Goal: Transaction & Acquisition: Purchase product/service

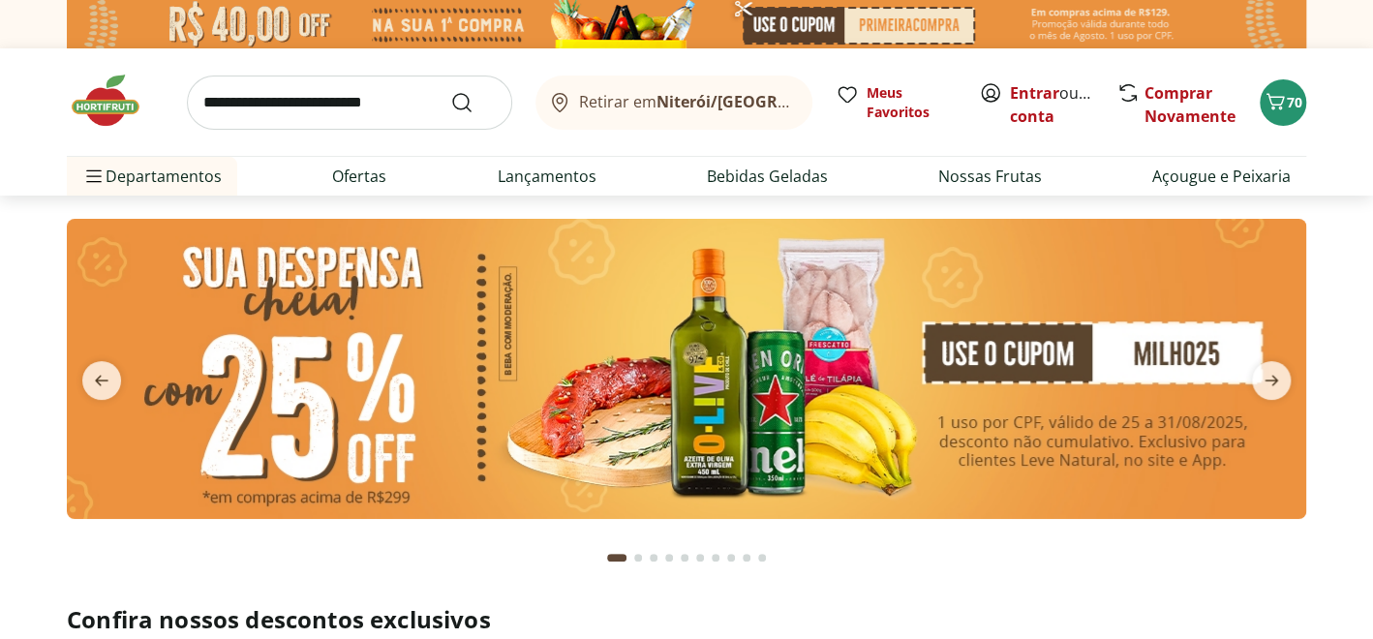
click at [1065, 350] on img at bounding box center [686, 369] width 1239 height 300
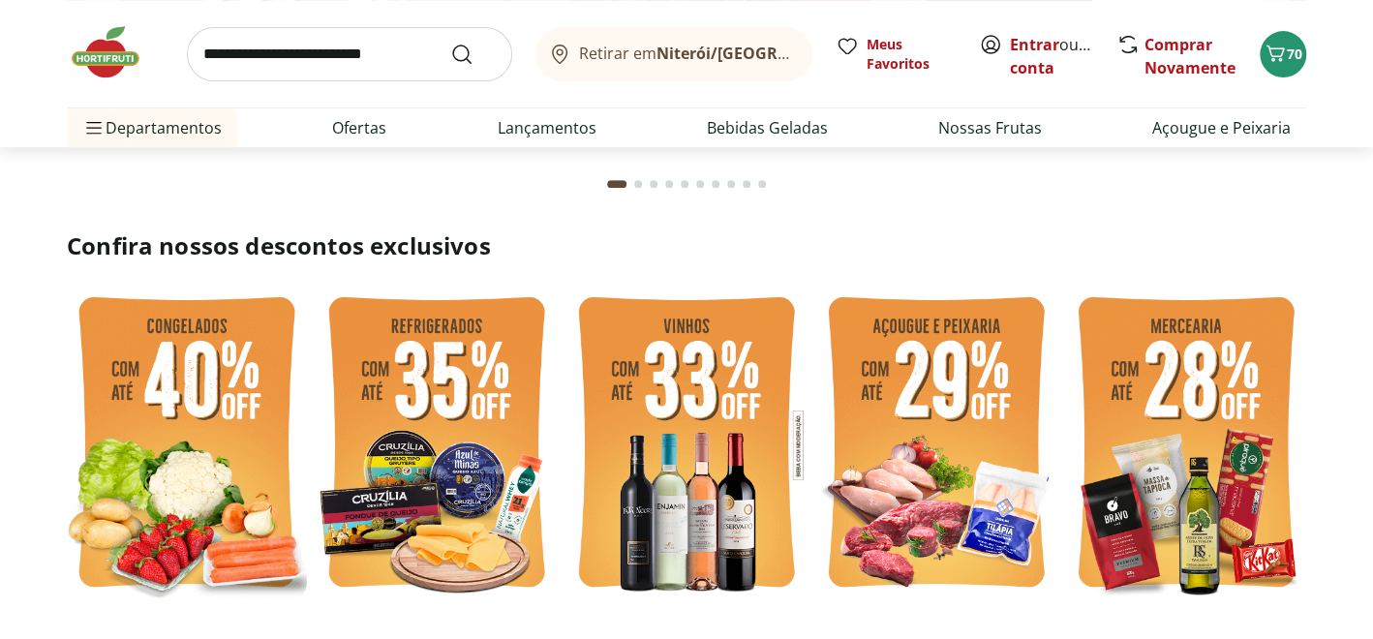
scroll to position [387, 0]
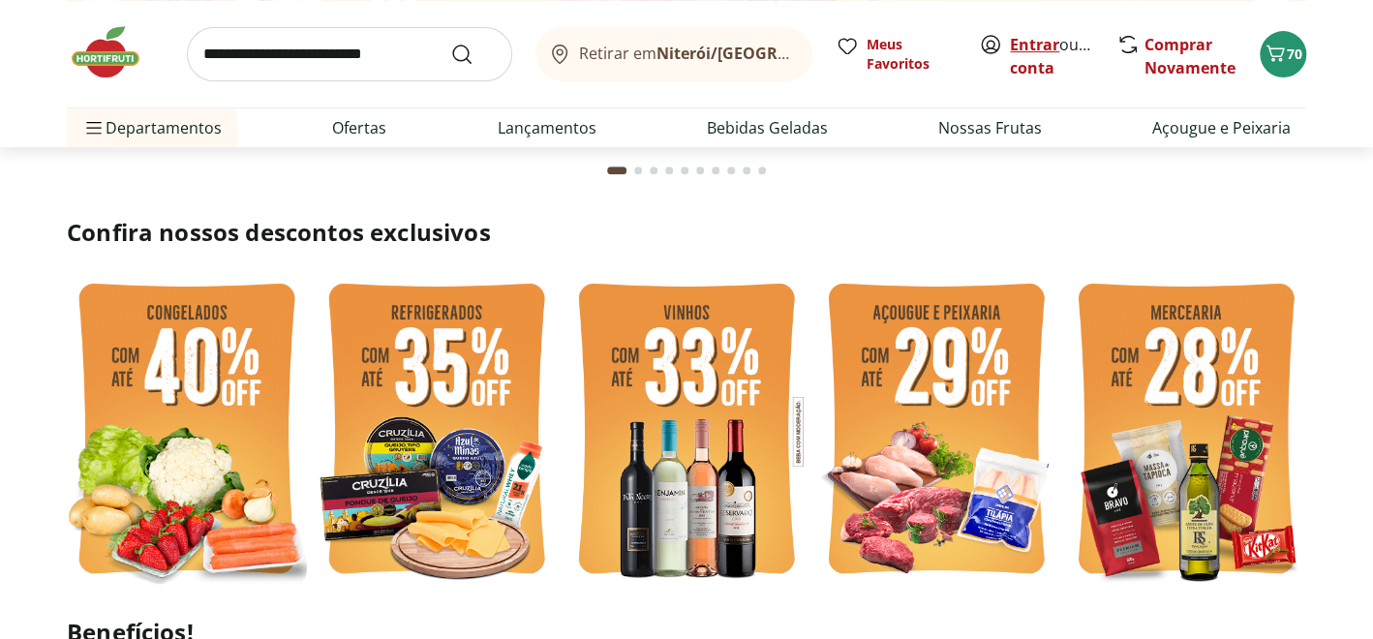
click at [1041, 45] on link "Entrar" at bounding box center [1034, 44] width 49 height 21
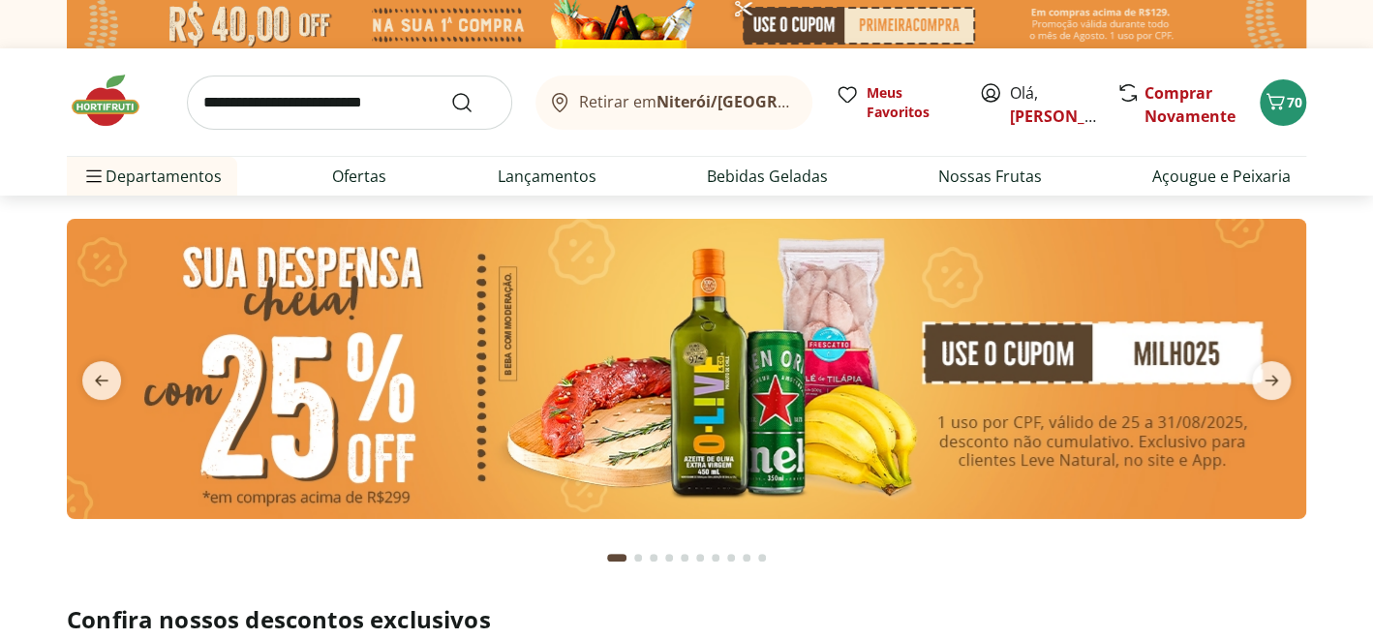
click at [300, 129] on input "search" at bounding box center [349, 103] width 325 height 54
type input "********"
click at [450, 91] on button "Submit Search" at bounding box center [473, 102] width 46 height 23
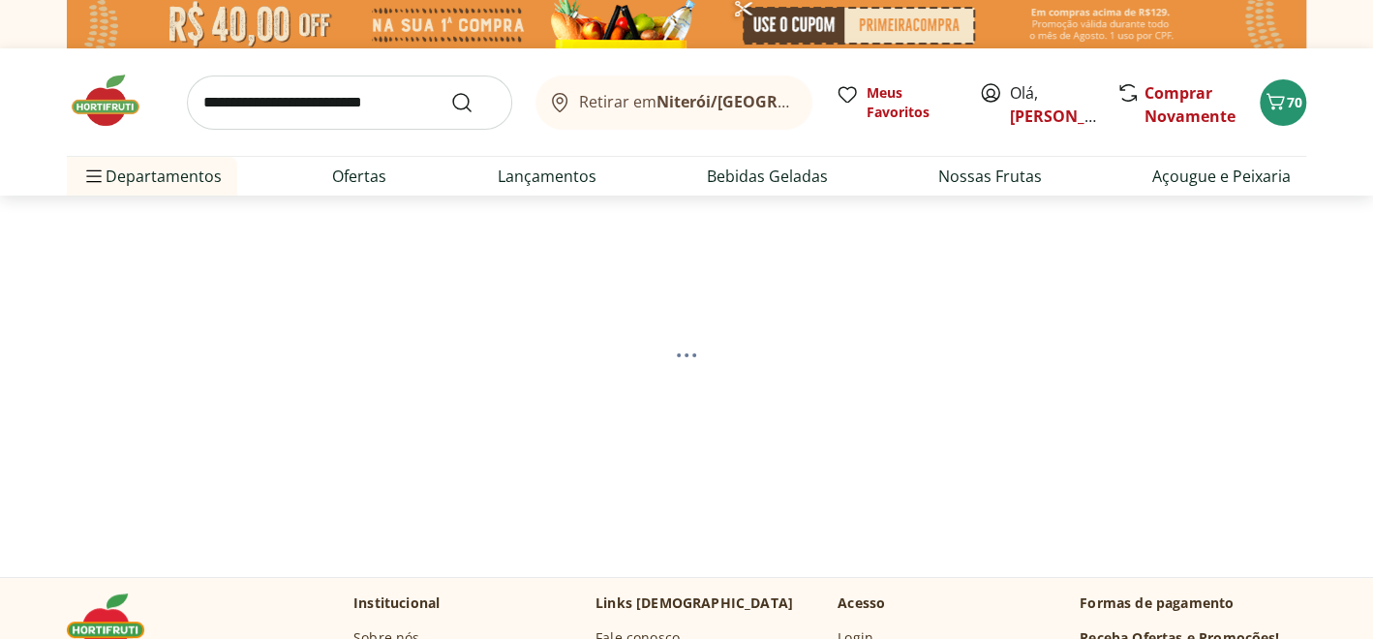
select select "**********"
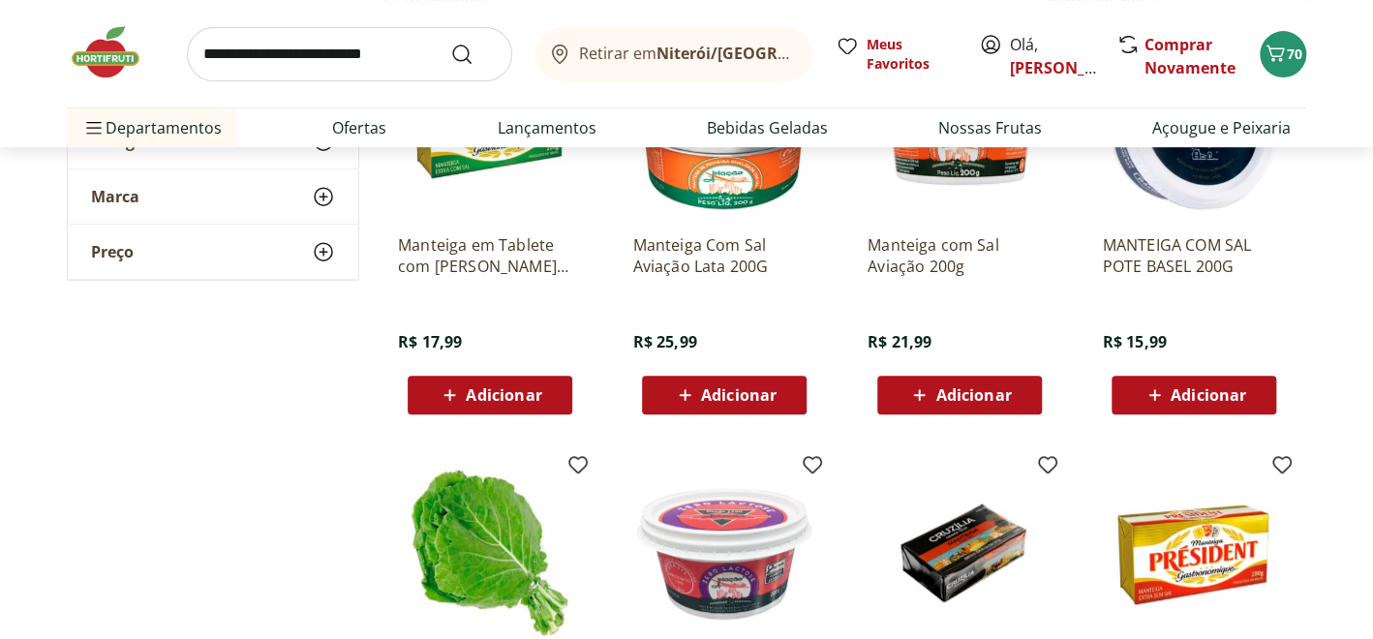
scroll to position [289, 0]
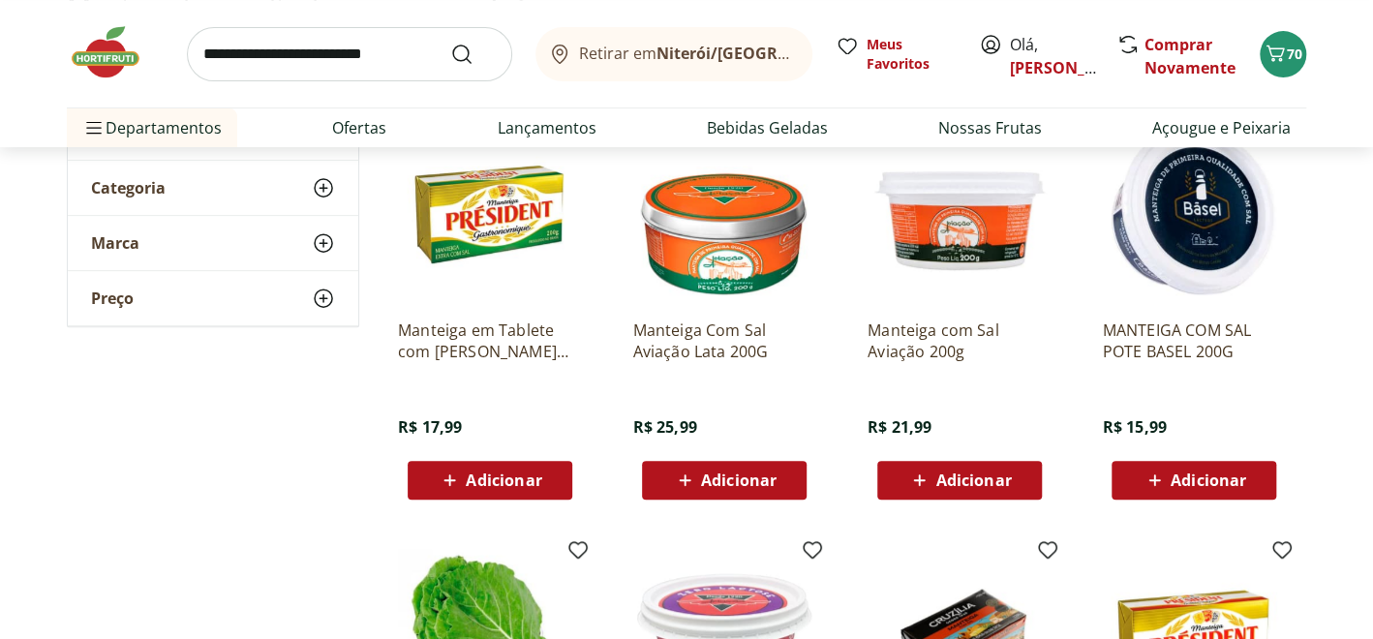
click at [978, 467] on div "Adicionar" at bounding box center [959, 480] width 134 height 35
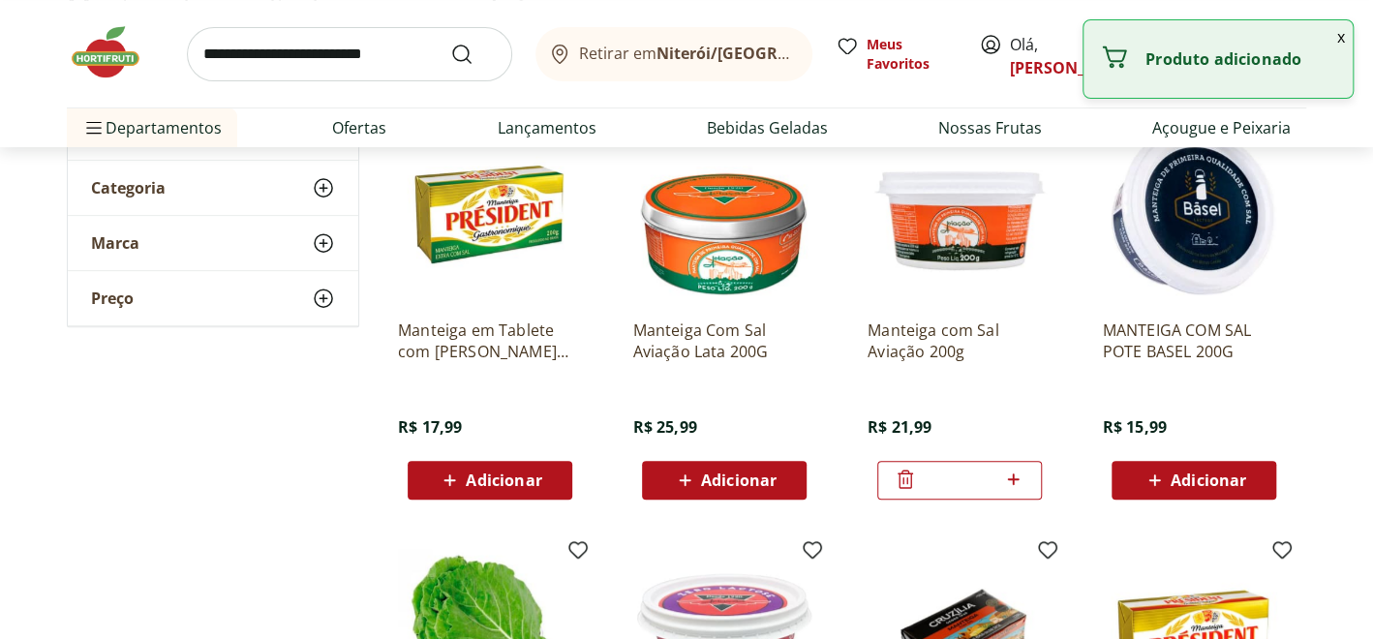
click at [99, 60] on img at bounding box center [115, 52] width 97 height 58
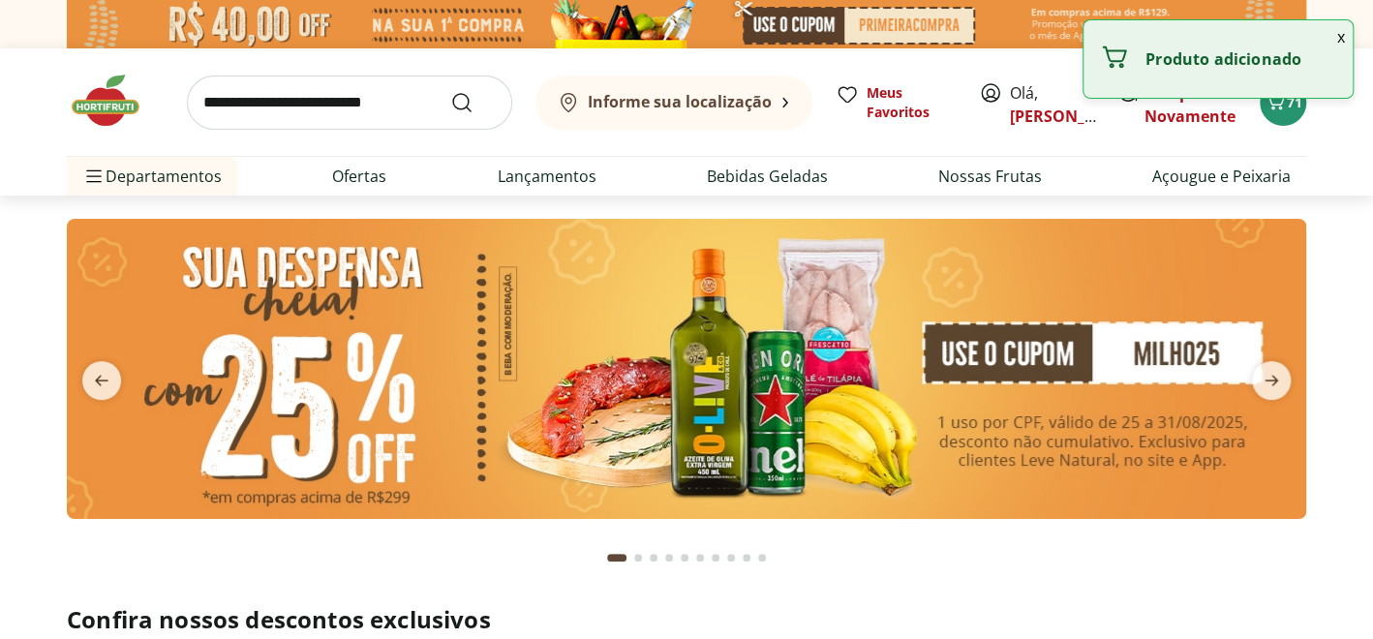
type input "*"
click at [1264, 378] on icon "next" at bounding box center [1270, 380] width 23 height 23
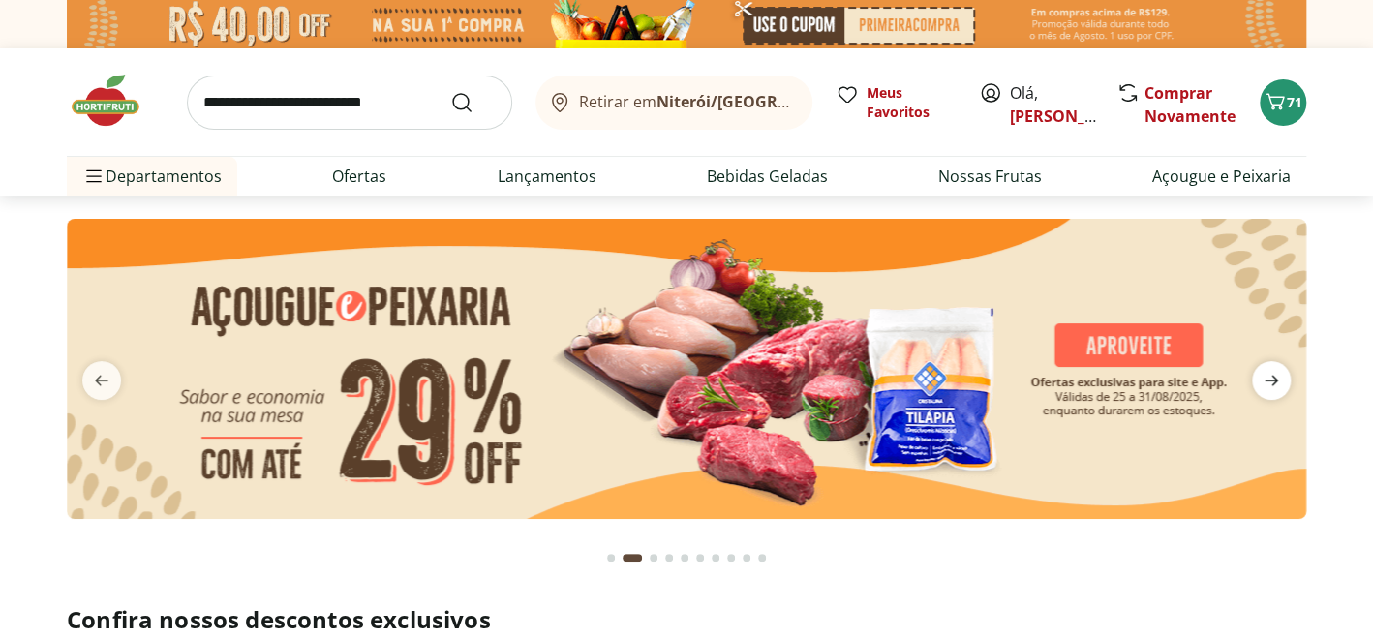
click at [1264, 378] on icon "next" at bounding box center [1270, 380] width 23 height 23
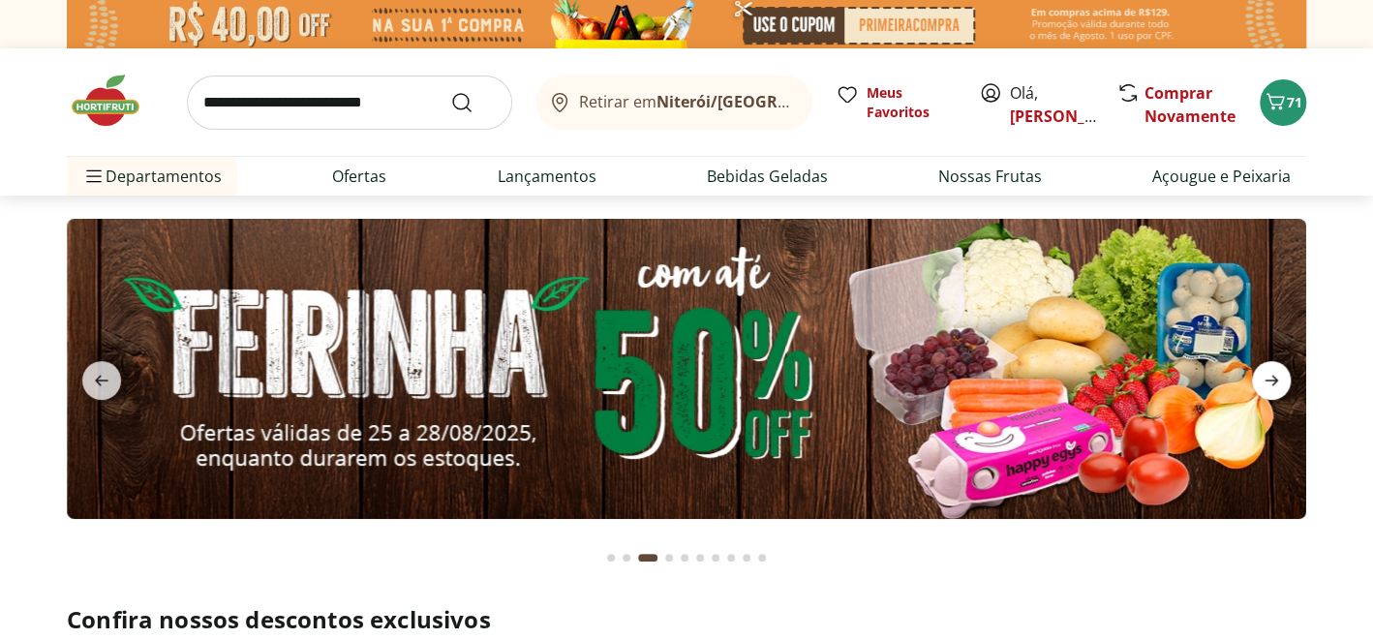
click at [1264, 378] on icon "next" at bounding box center [1270, 380] width 23 height 23
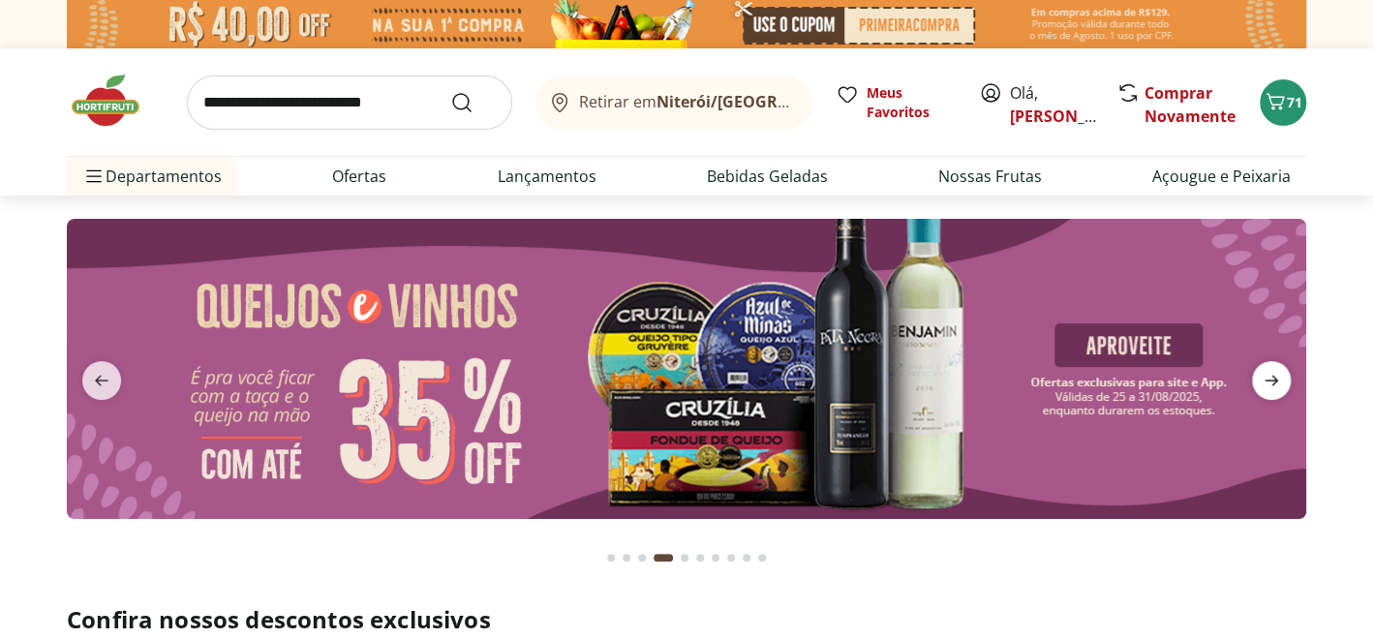
click at [1264, 378] on icon "next" at bounding box center [1270, 380] width 23 height 23
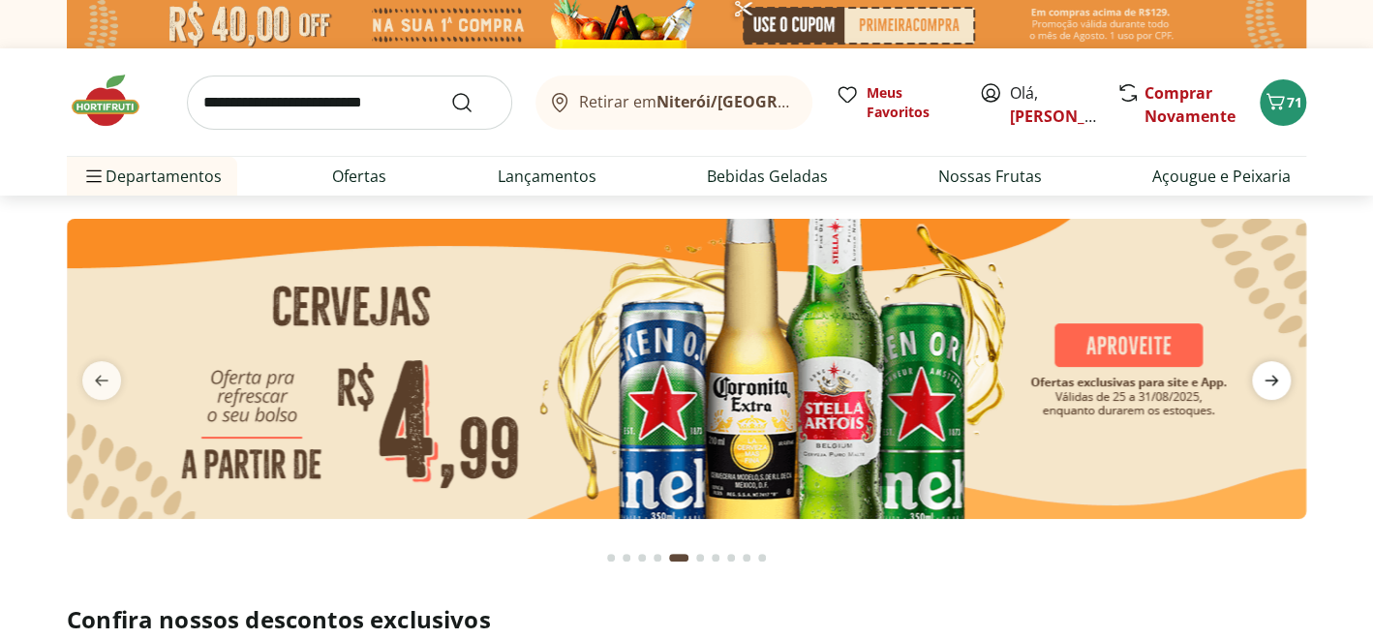
click at [1264, 378] on icon "next" at bounding box center [1270, 380] width 23 height 23
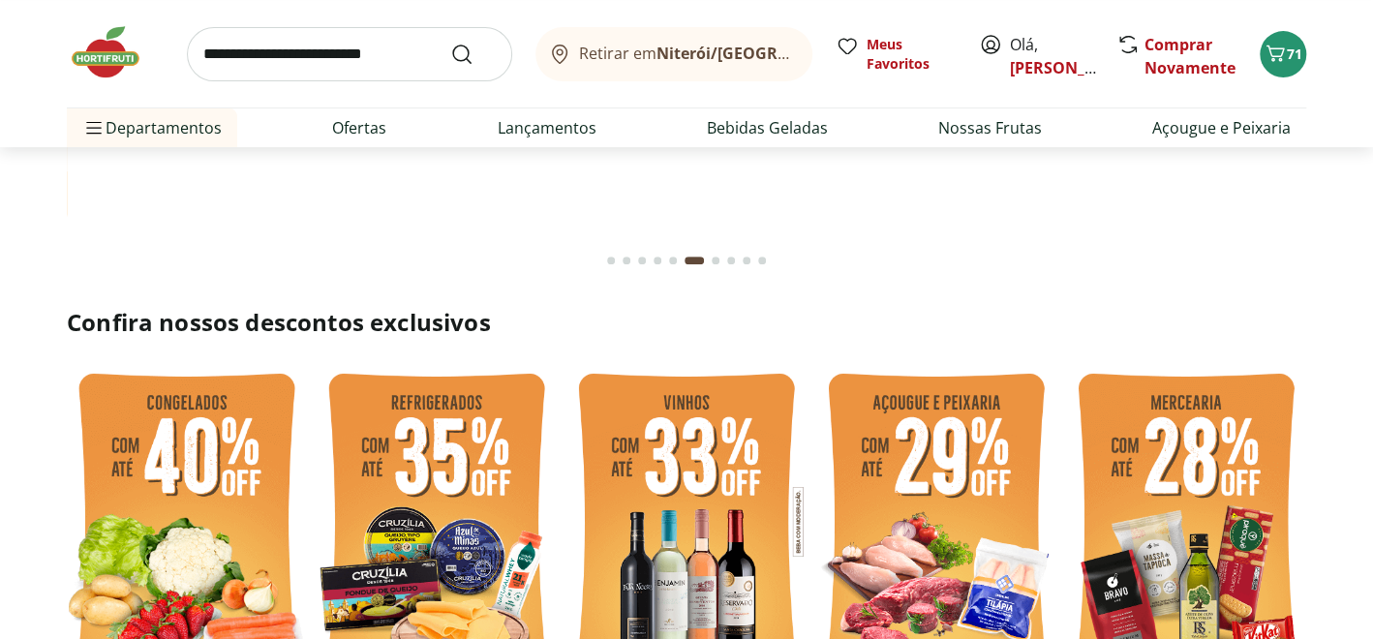
scroll to position [484, 0]
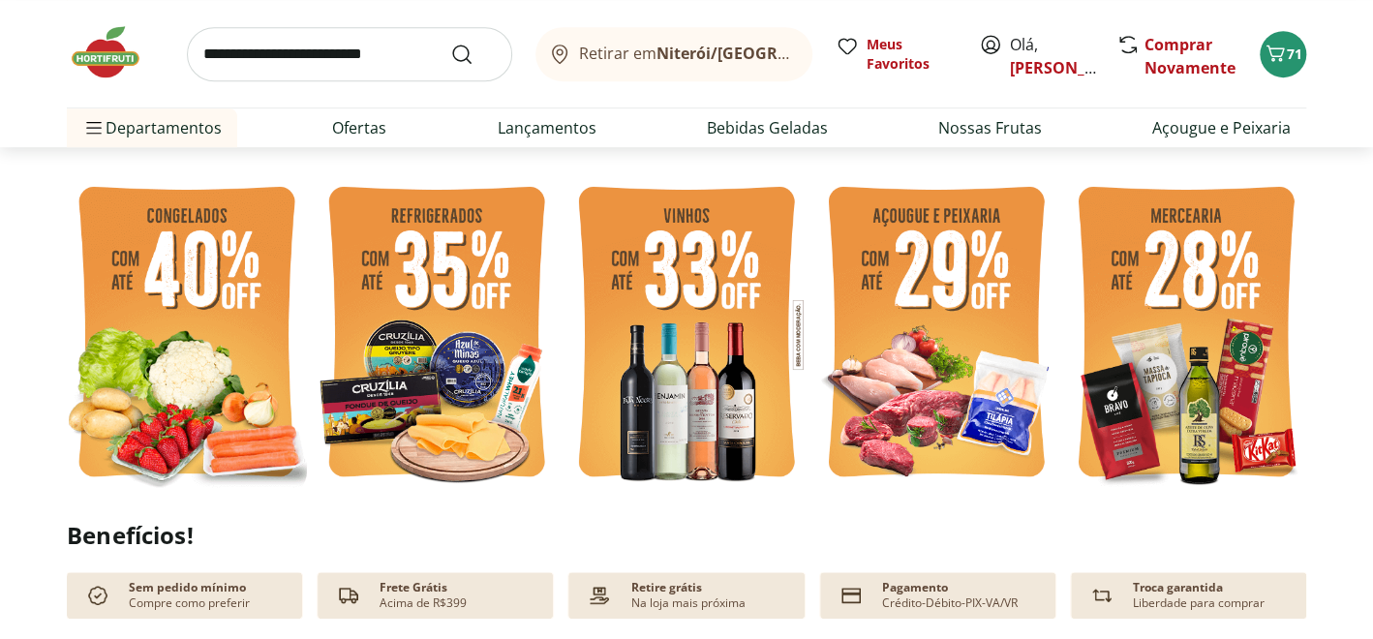
click at [213, 330] on img at bounding box center [187, 334] width 240 height 320
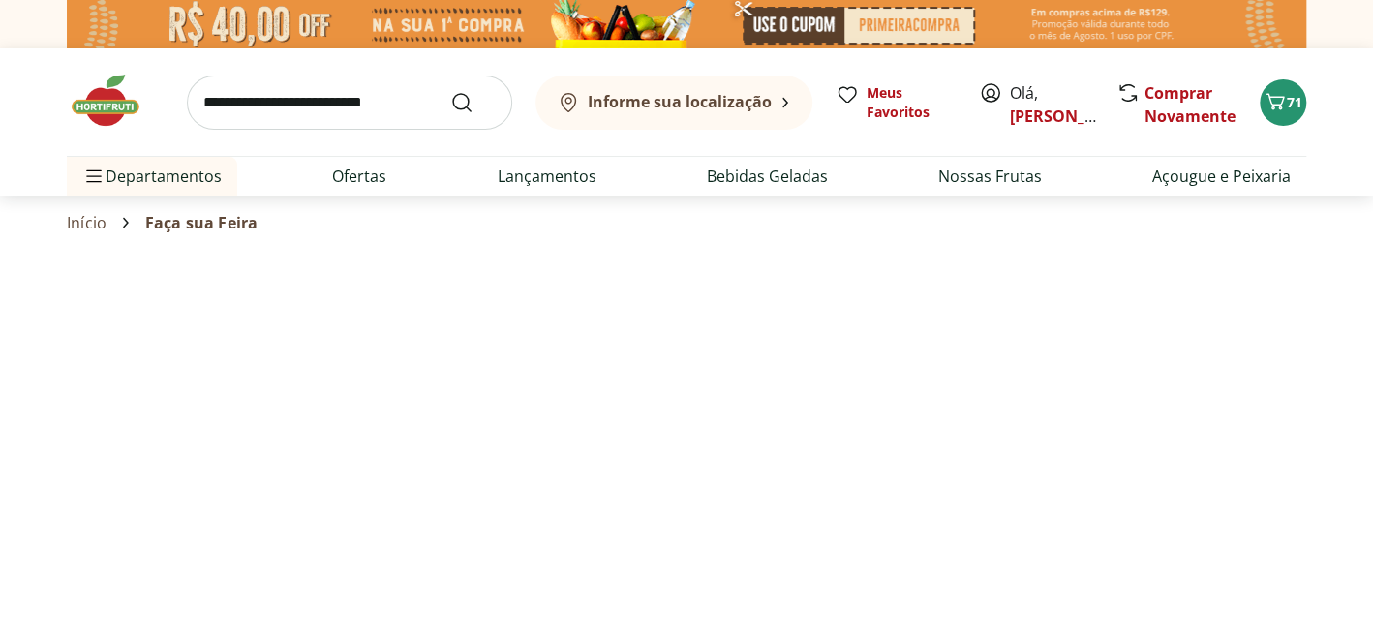
select select "**********"
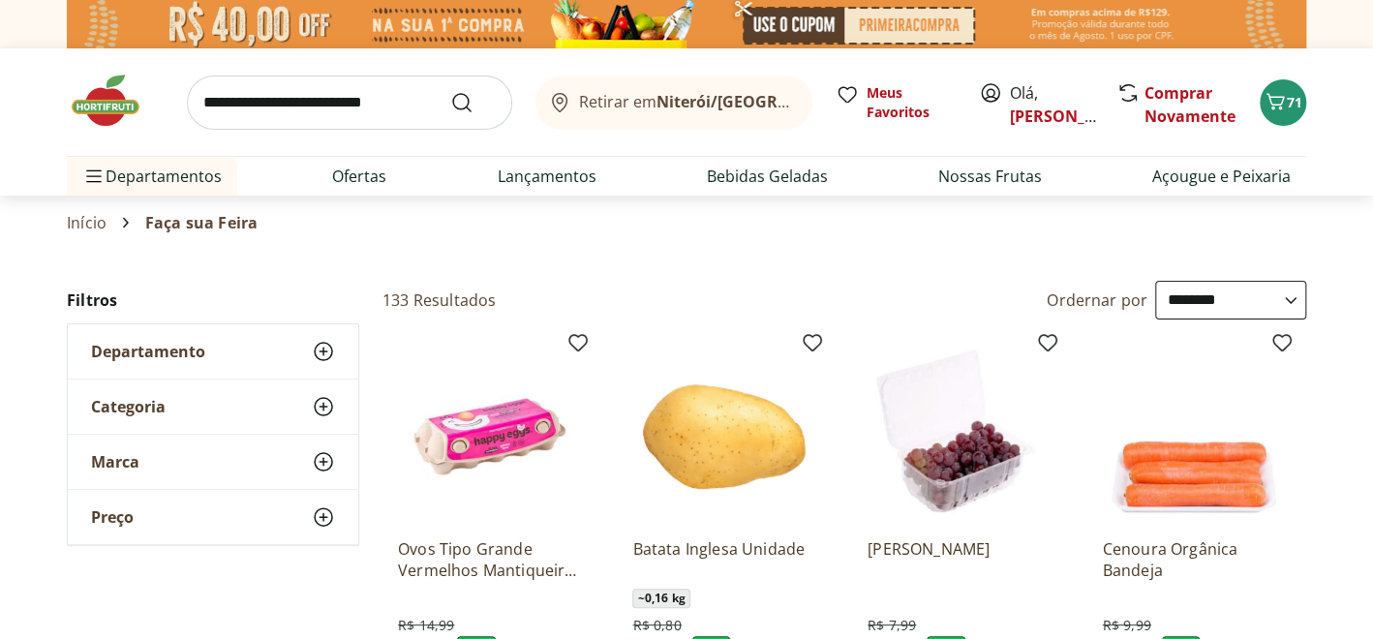
click at [118, 108] on img at bounding box center [115, 101] width 97 height 58
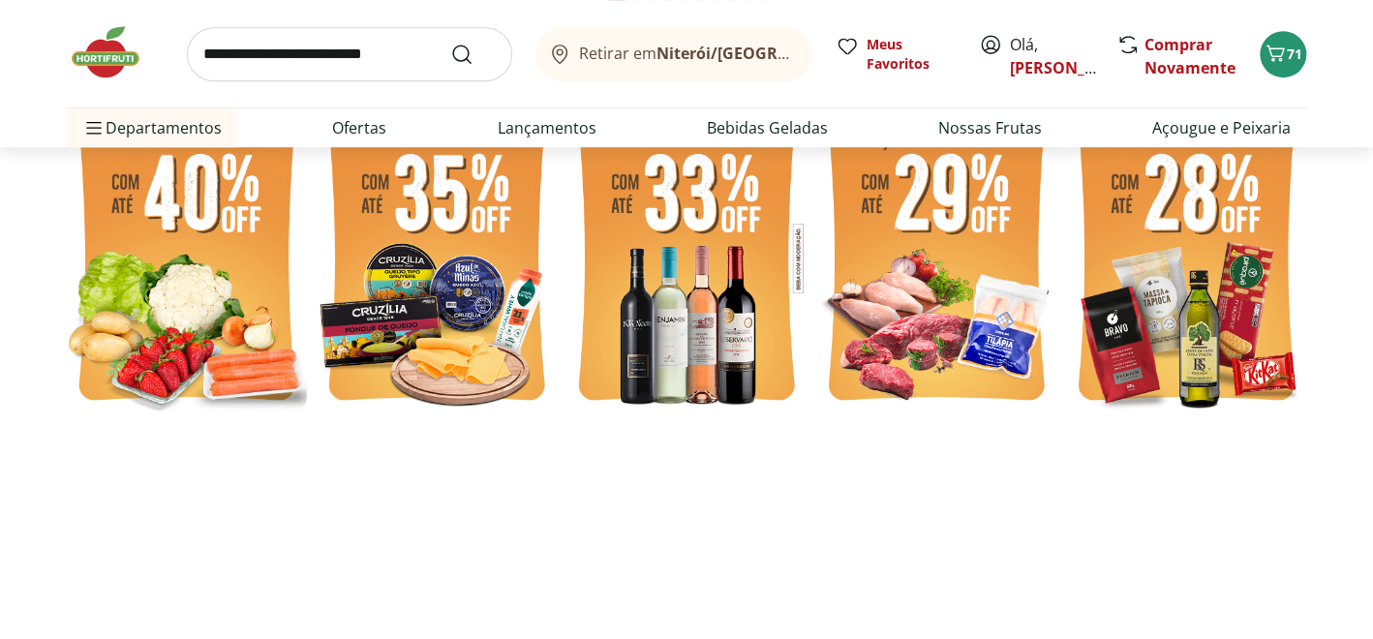
scroll to position [581, 0]
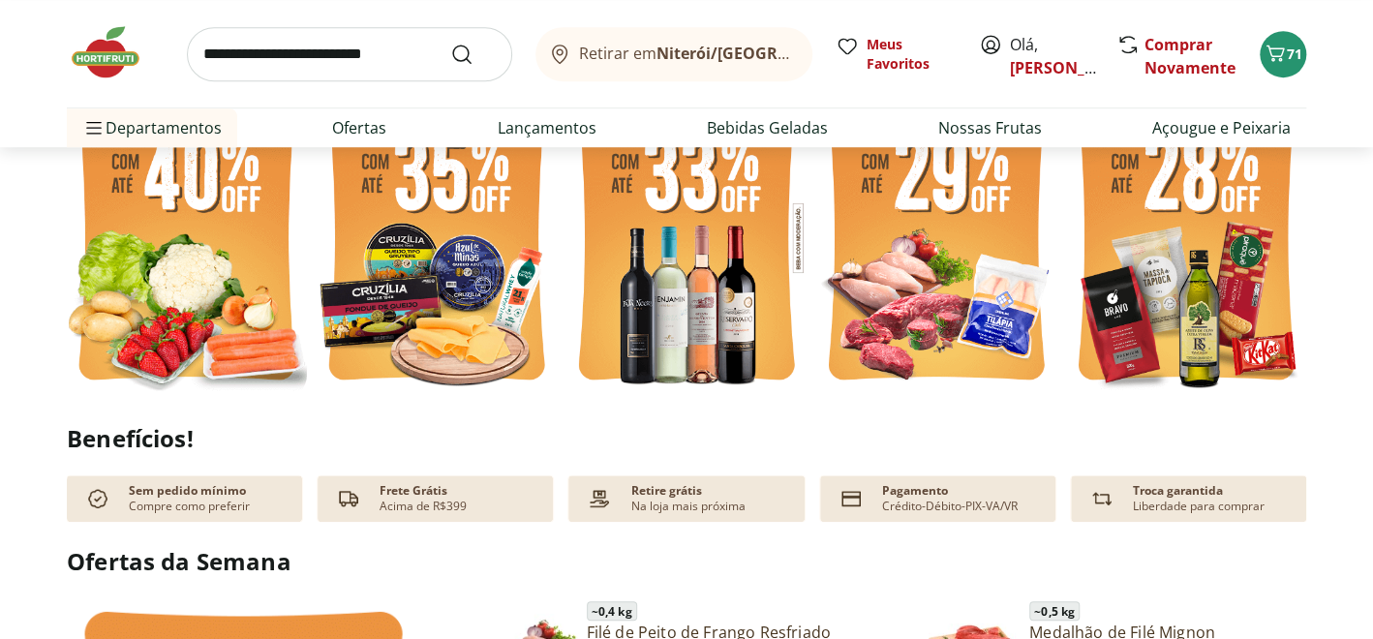
click at [900, 322] on img at bounding box center [936, 237] width 240 height 320
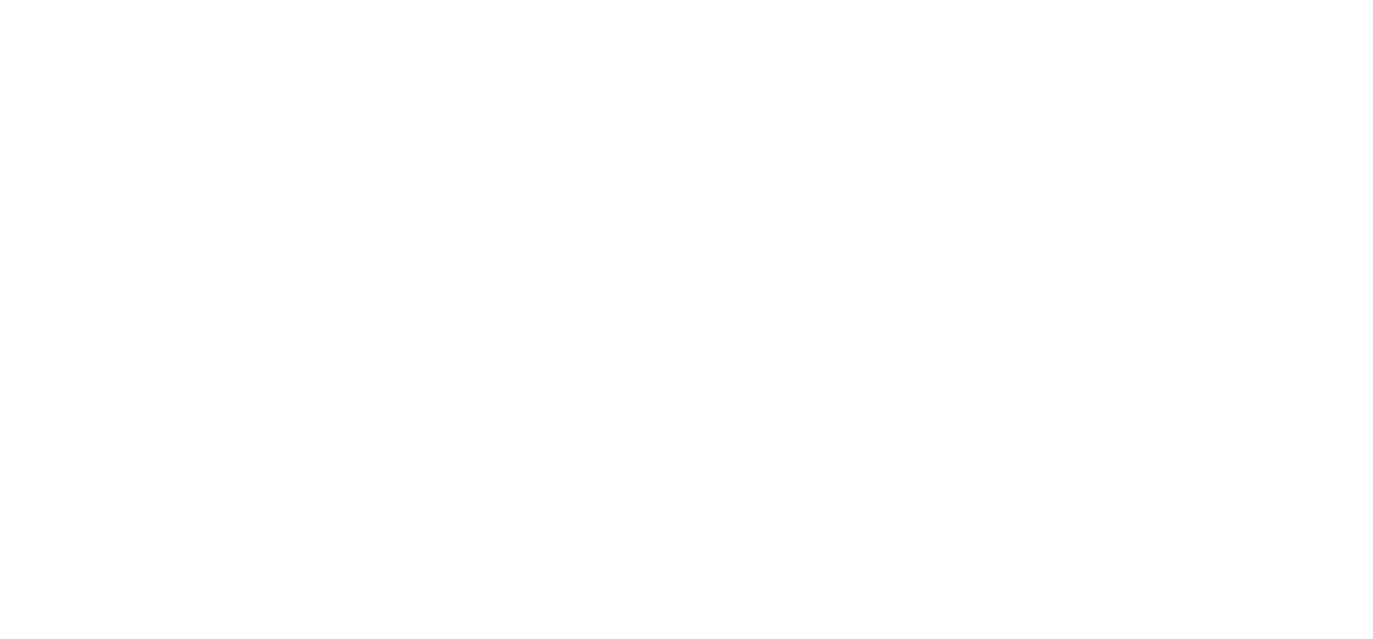
select select "**********"
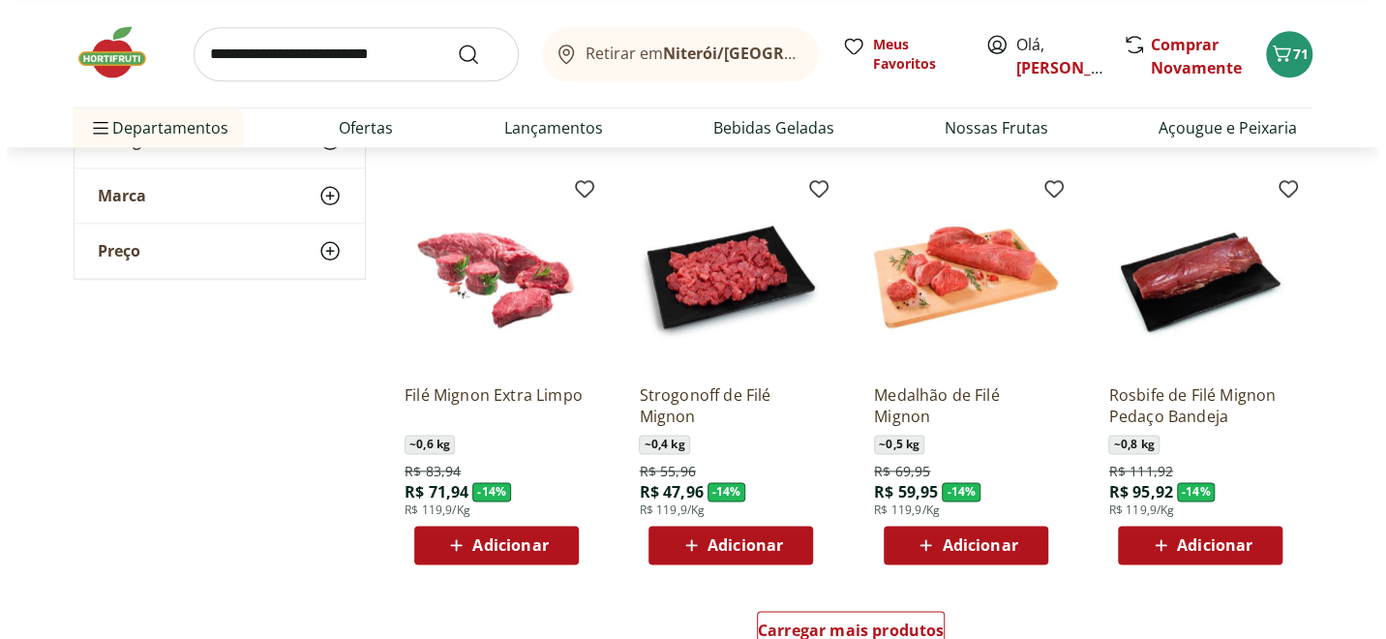
scroll to position [1257, 0]
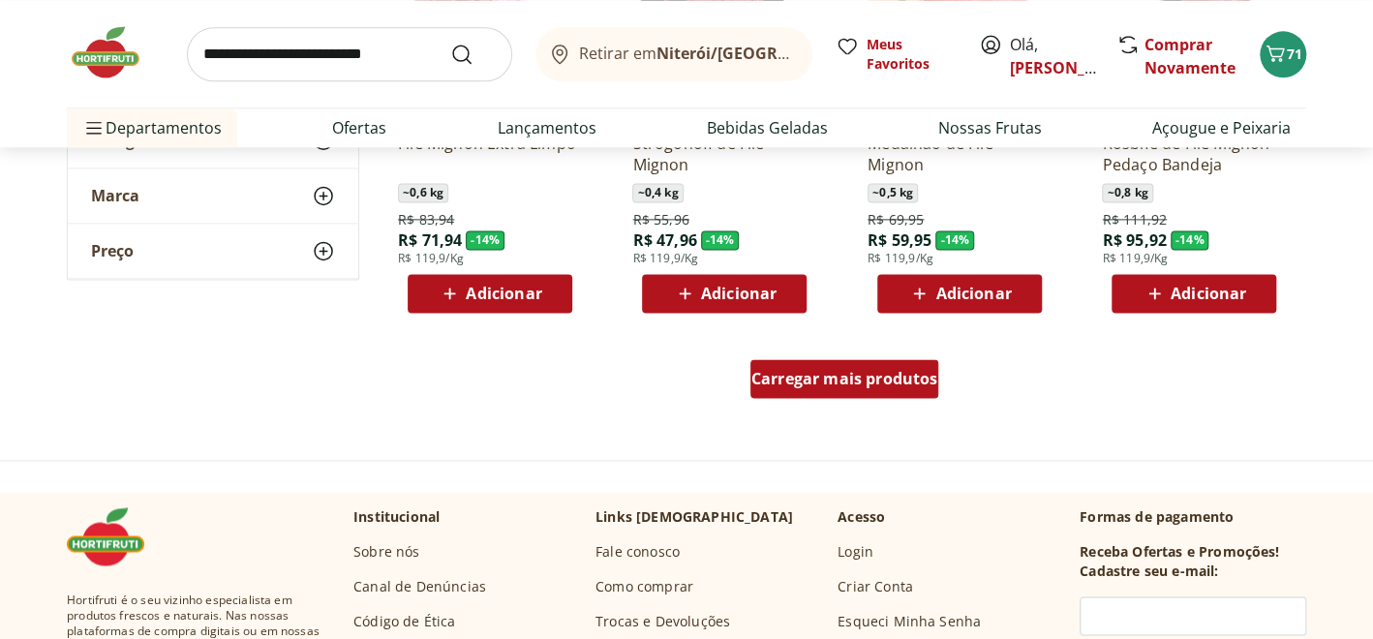
click at [816, 386] on span "Carregar mais produtos" at bounding box center [844, 378] width 187 height 15
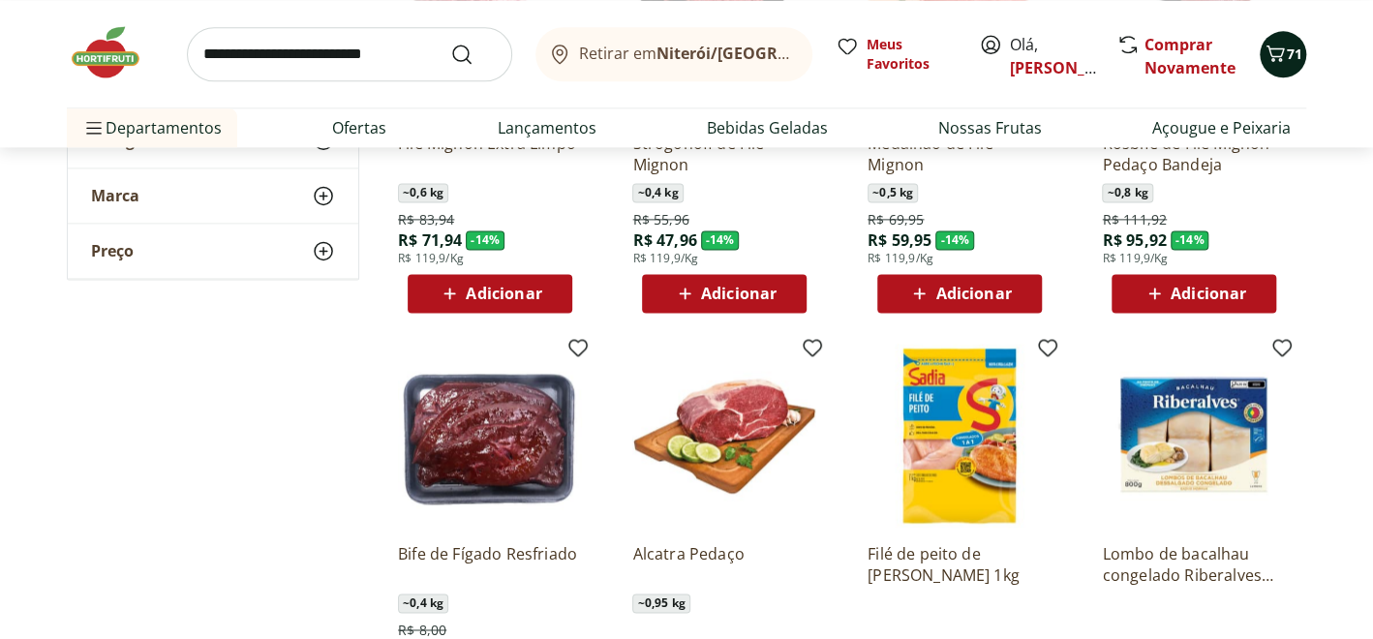
click at [1291, 47] on span "71" at bounding box center [1293, 54] width 15 height 18
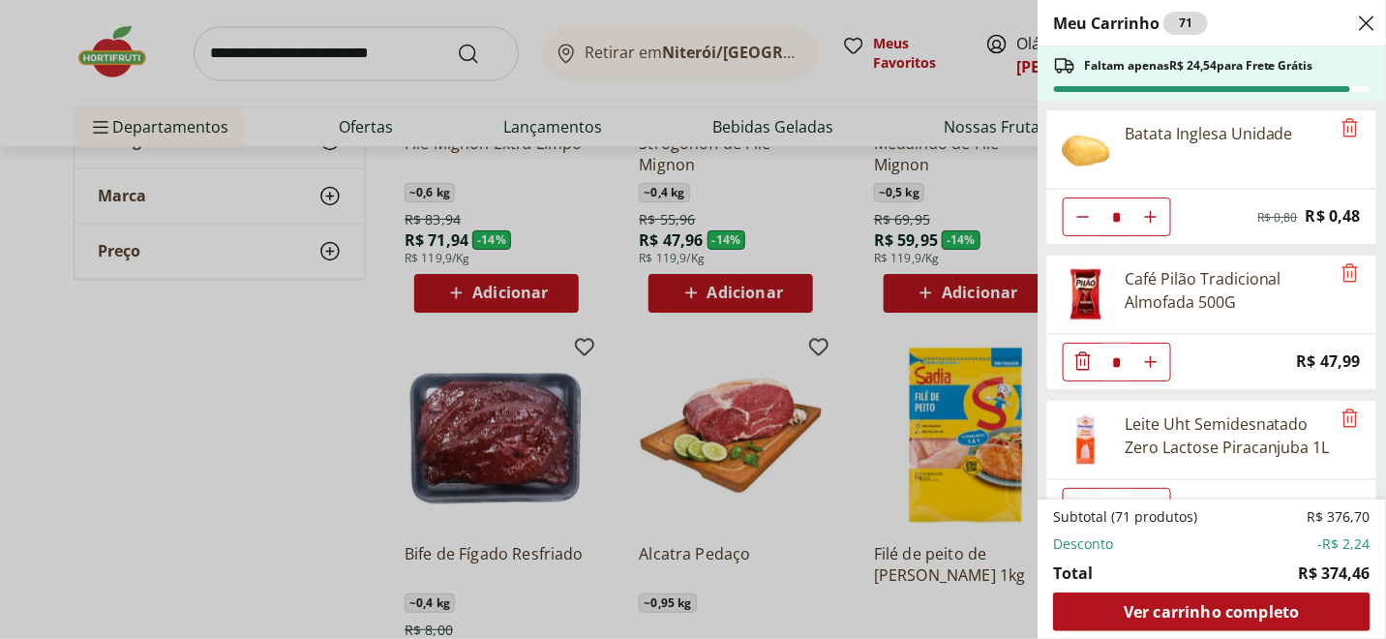
click at [1075, 356] on icon "Diminuir Quantidade" at bounding box center [1083, 360] width 23 height 23
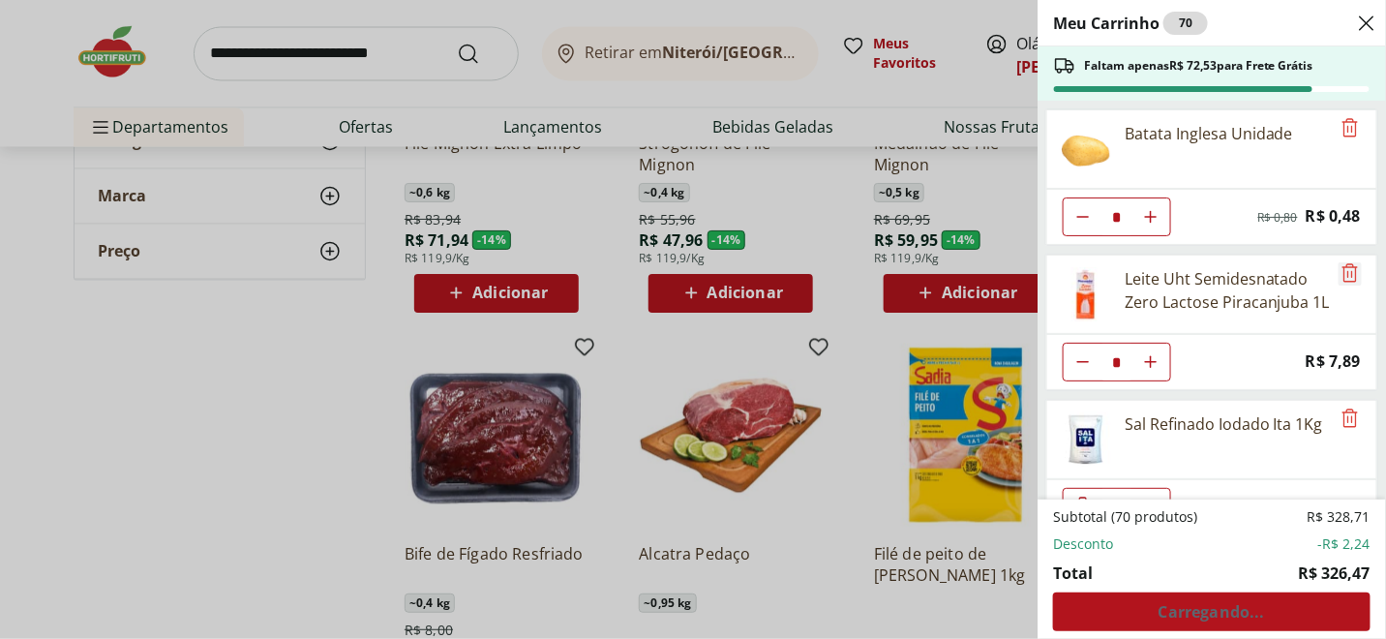
click at [1344, 268] on icon "Remove" at bounding box center [1350, 272] width 23 height 23
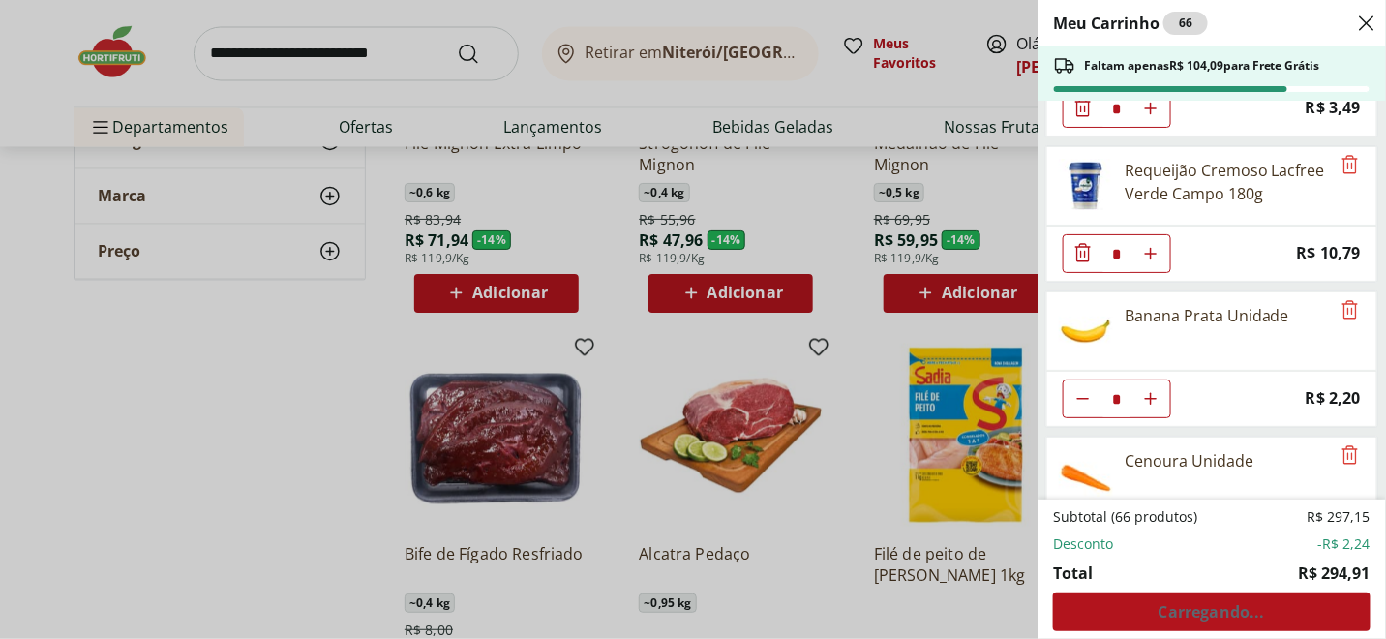
scroll to position [289, 0]
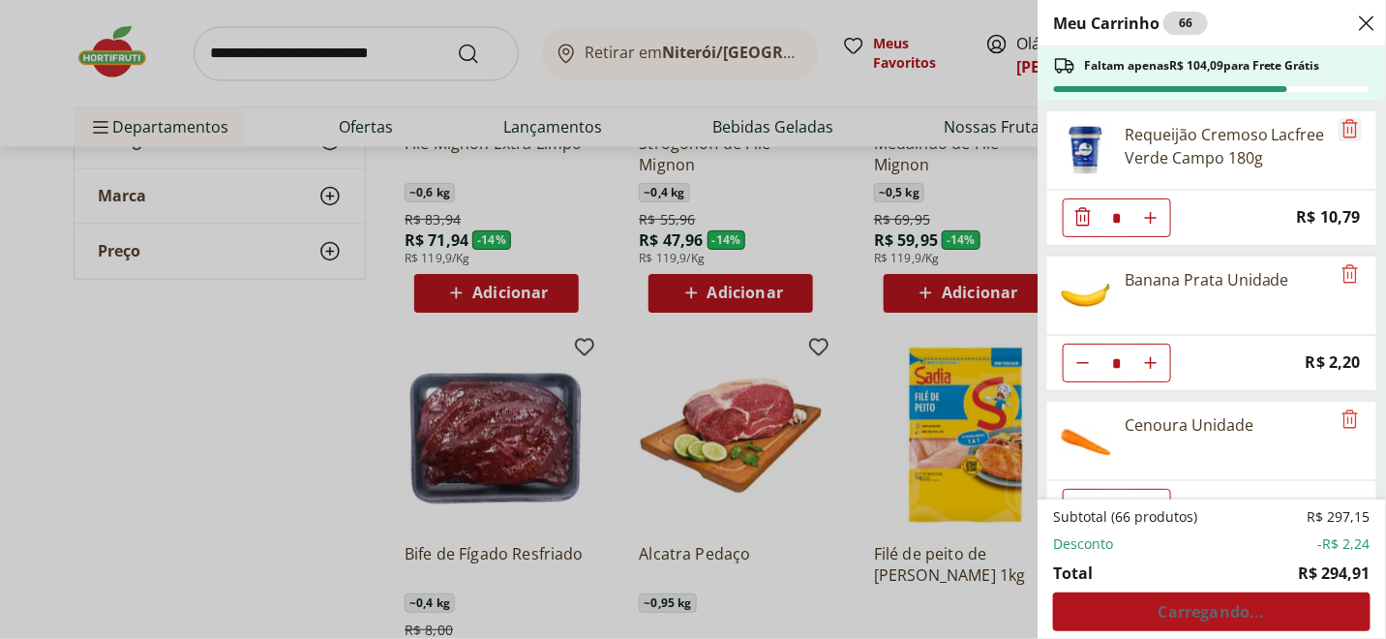
click at [1340, 126] on icon "Remove" at bounding box center [1350, 128] width 23 height 23
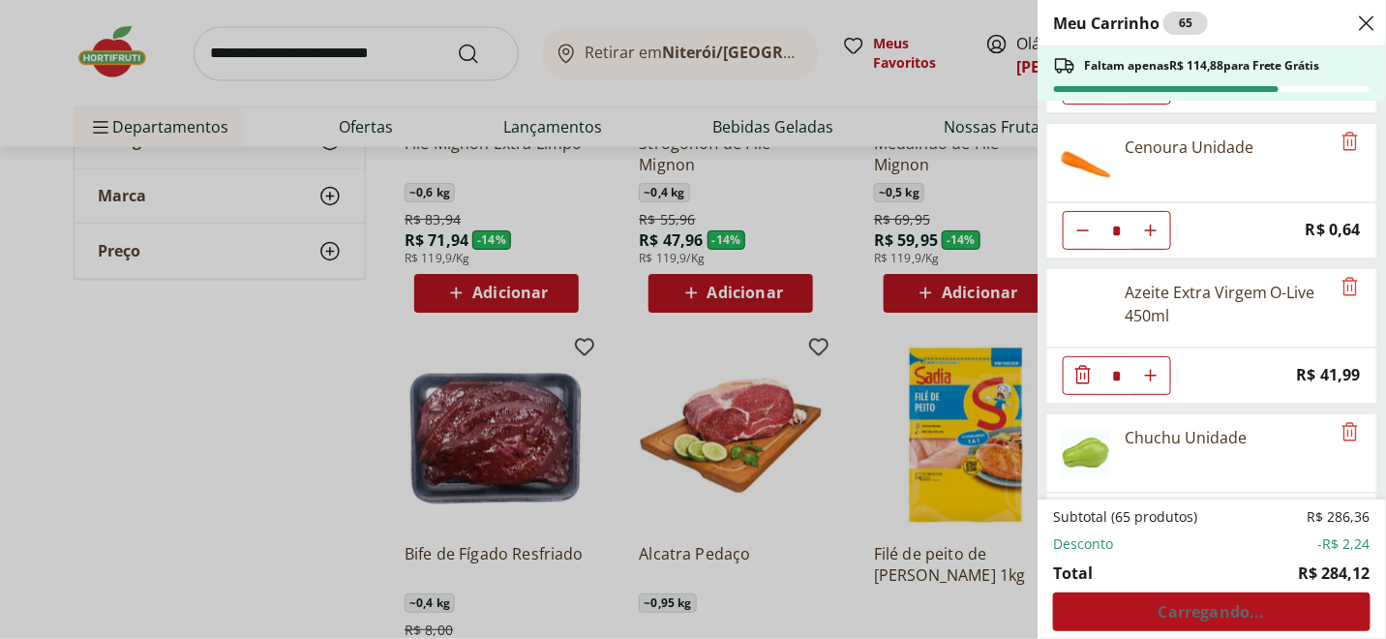
scroll to position [437, 0]
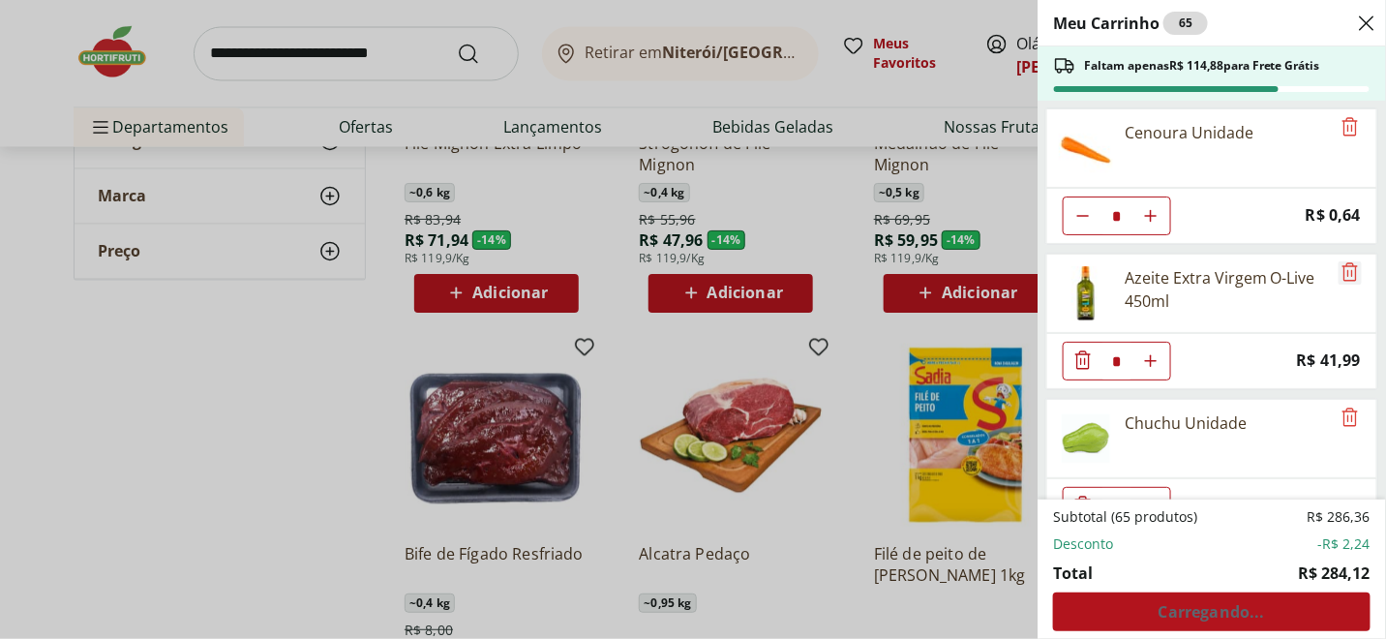
click at [1351, 263] on icon "Remove" at bounding box center [1350, 271] width 23 height 23
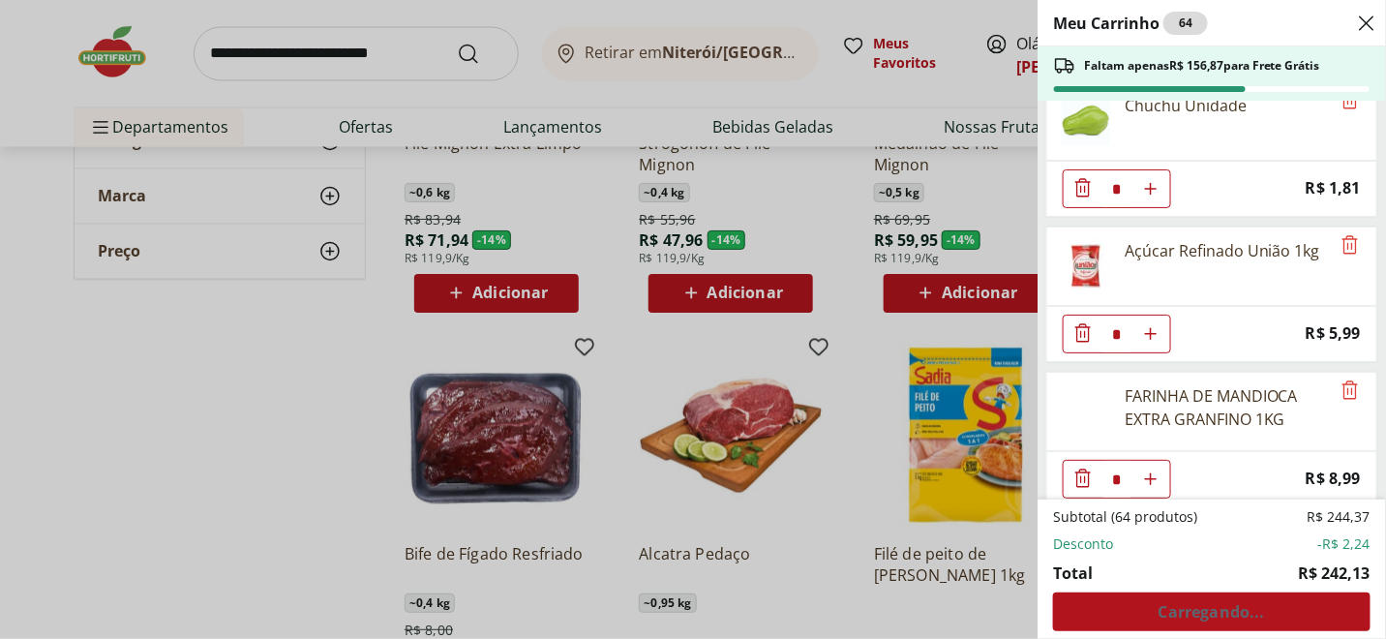
scroll to position [630, 0]
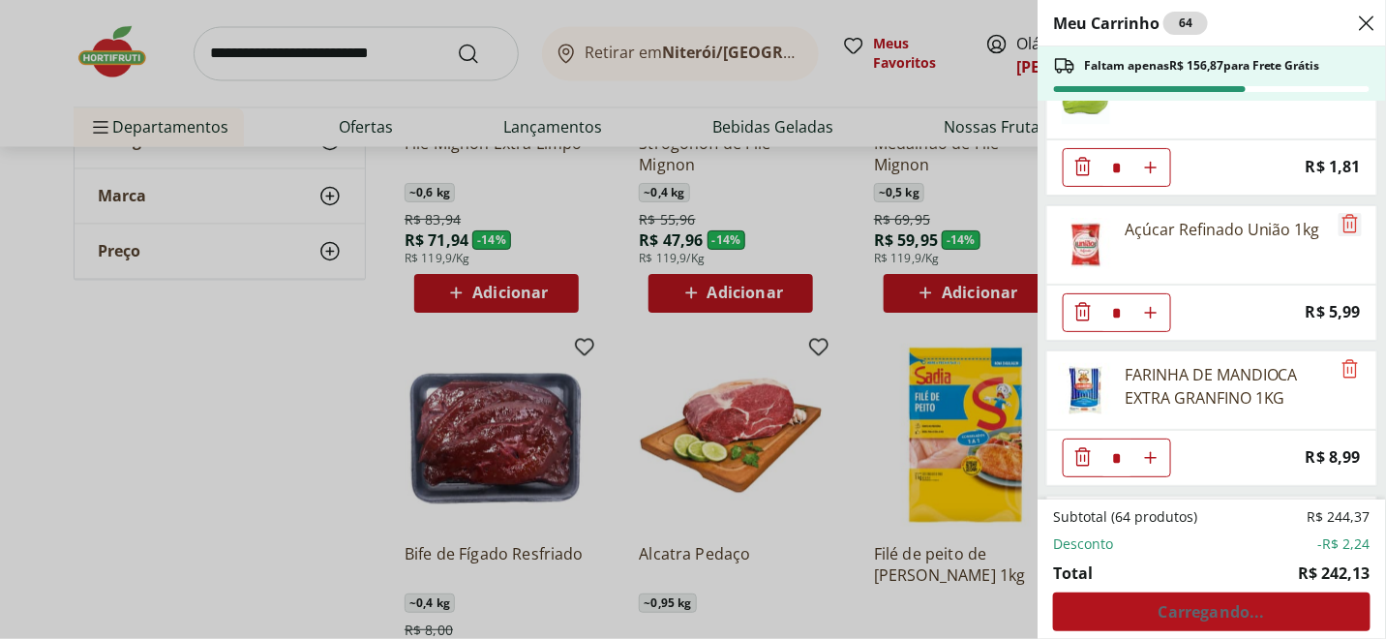
click at [1344, 224] on icon "Remove" at bounding box center [1350, 223] width 15 height 18
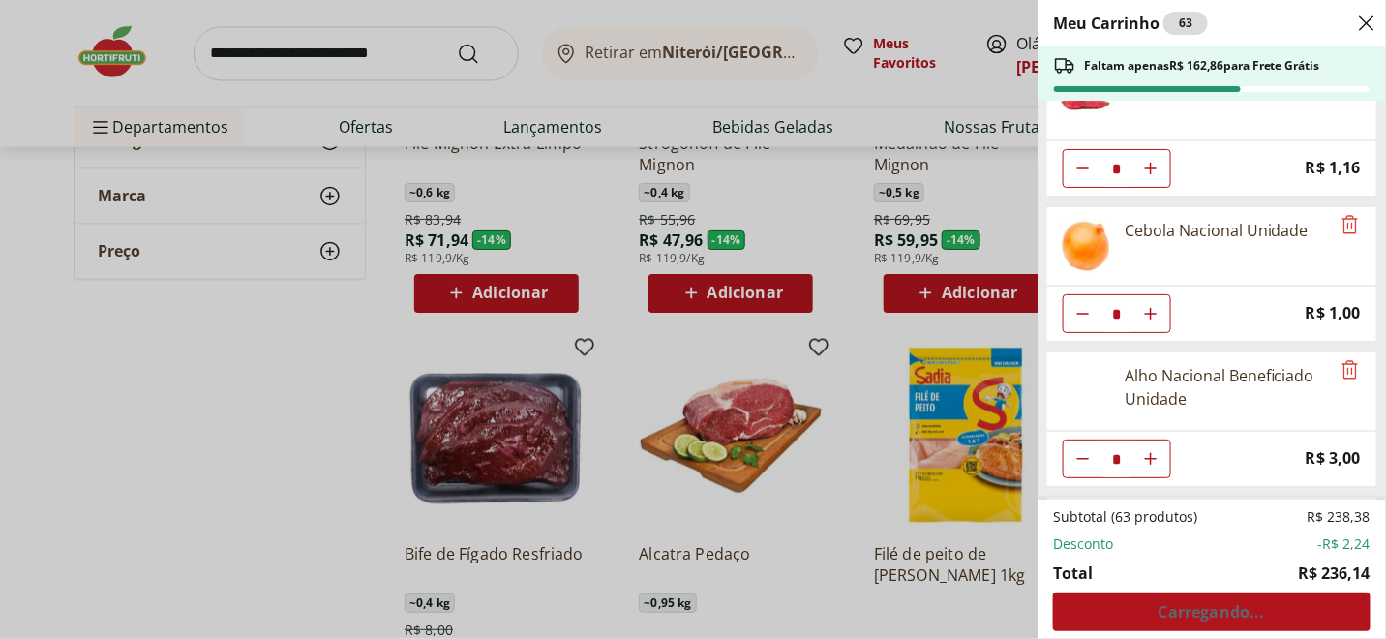
scroll to position [921, 0]
type input "*"
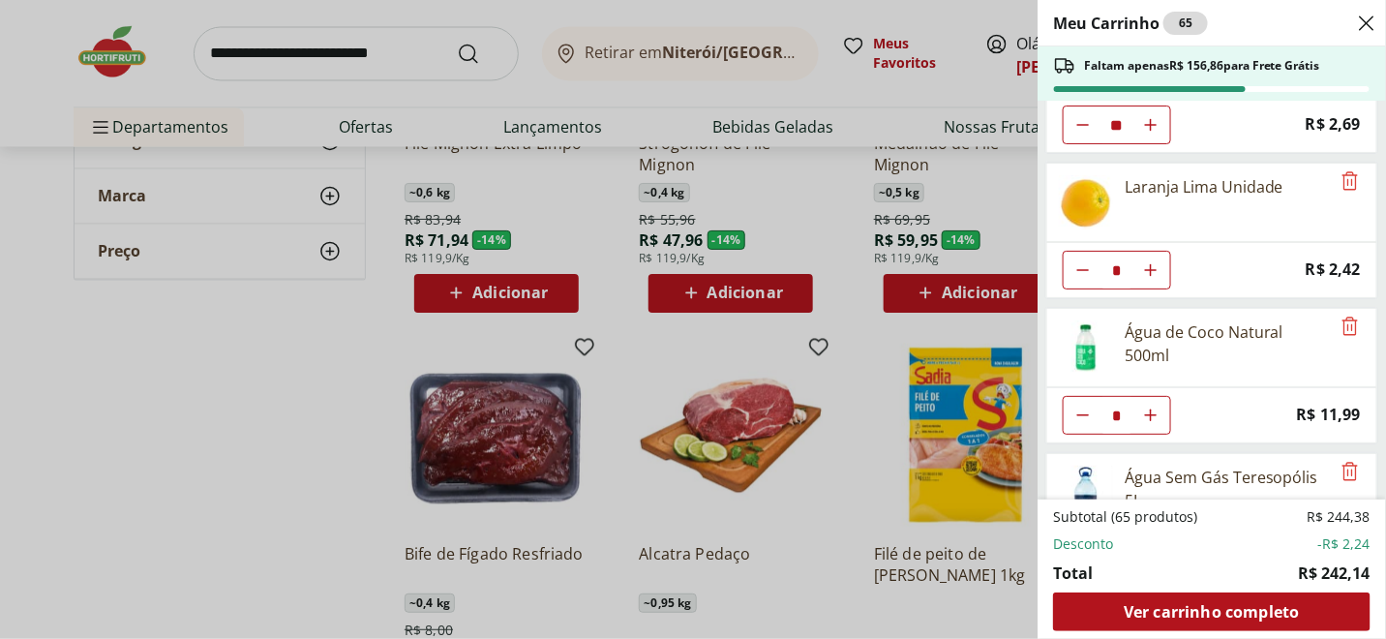
scroll to position [1405, 0]
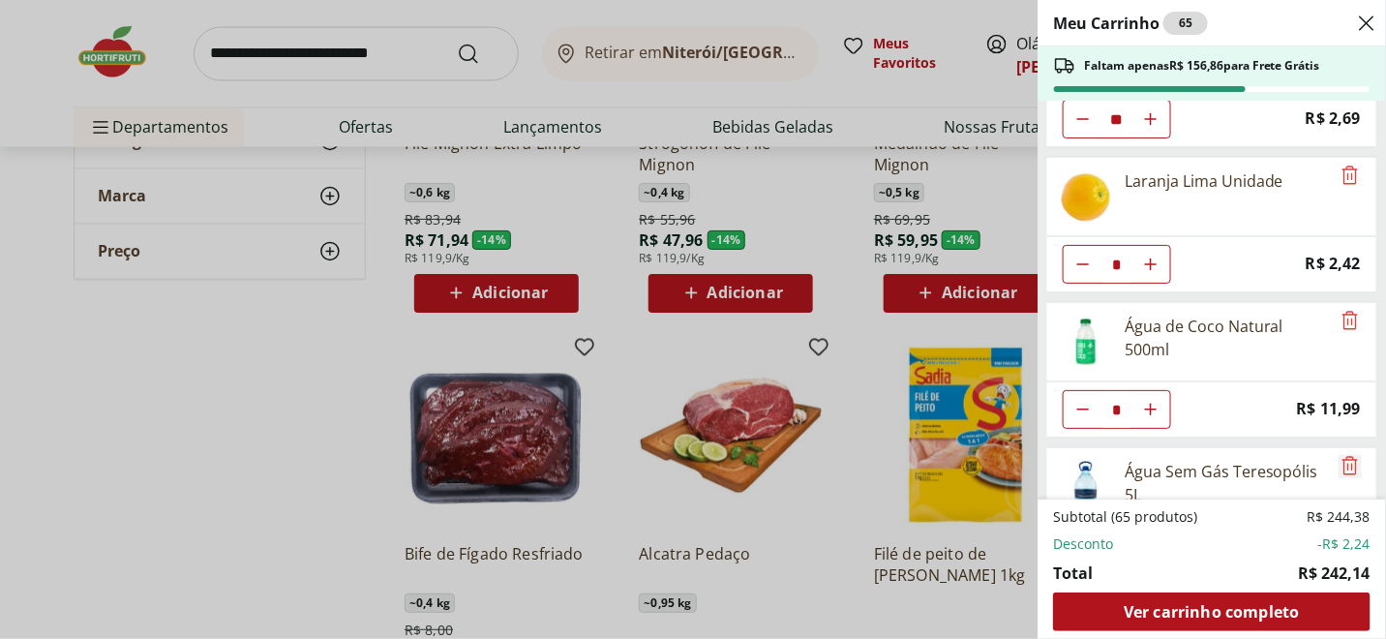
click at [1344, 454] on icon "Remove" at bounding box center [1350, 465] width 23 height 23
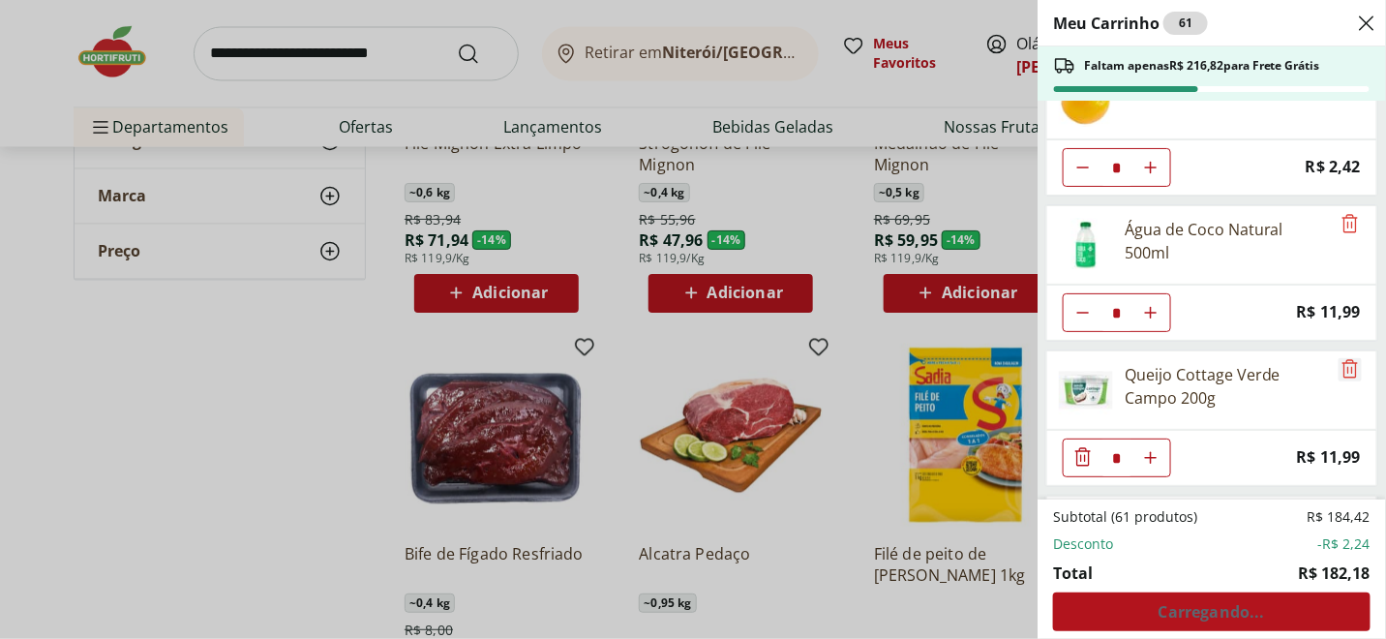
click at [1341, 357] on icon "Remove" at bounding box center [1350, 368] width 23 height 23
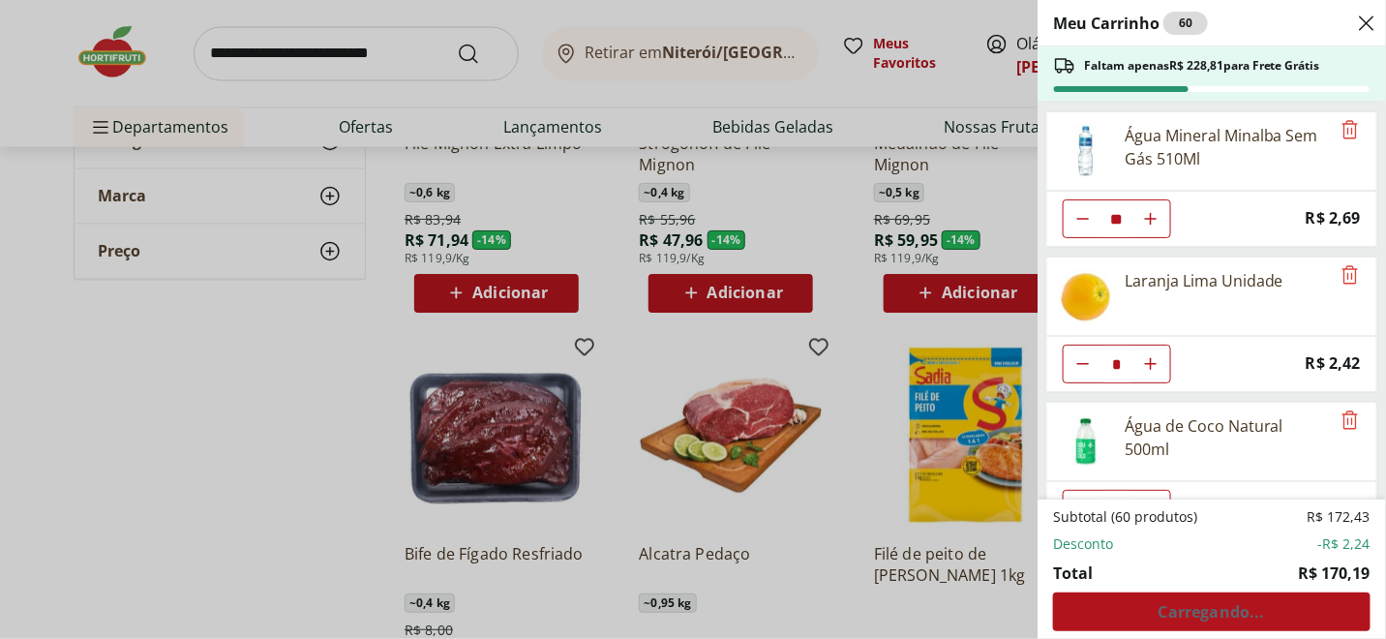
scroll to position [1283, 0]
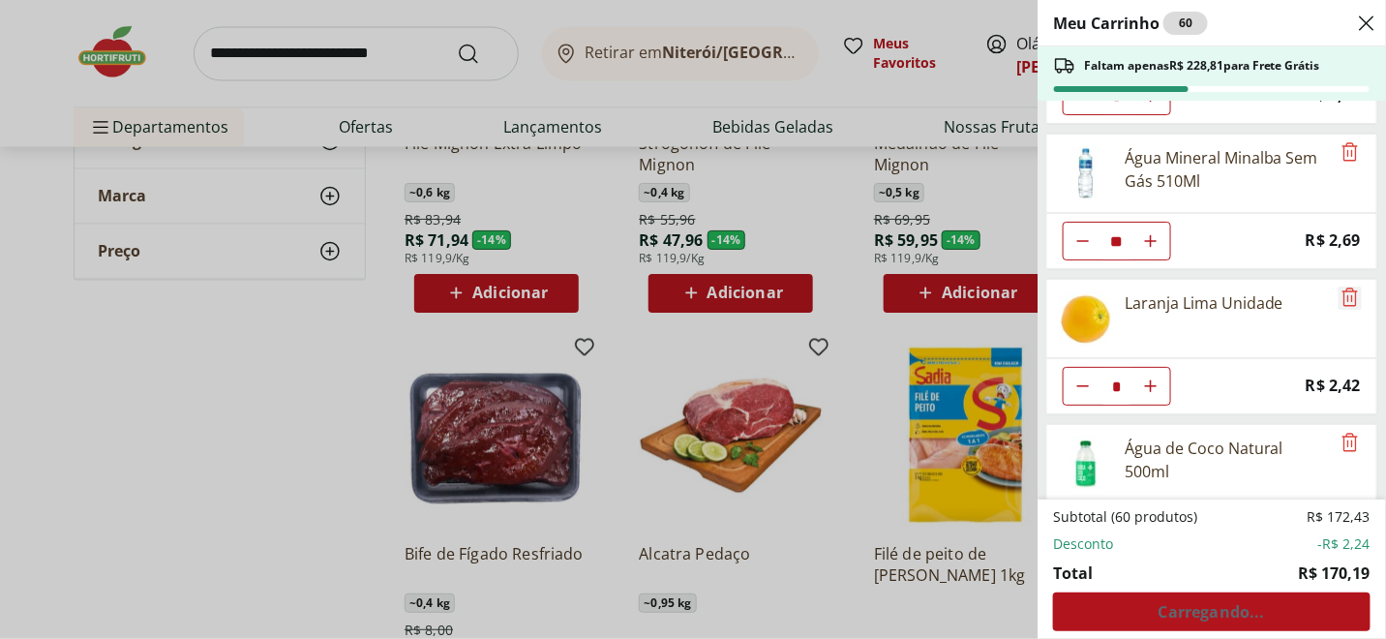
click at [1340, 286] on icon "Remove" at bounding box center [1350, 297] width 23 height 23
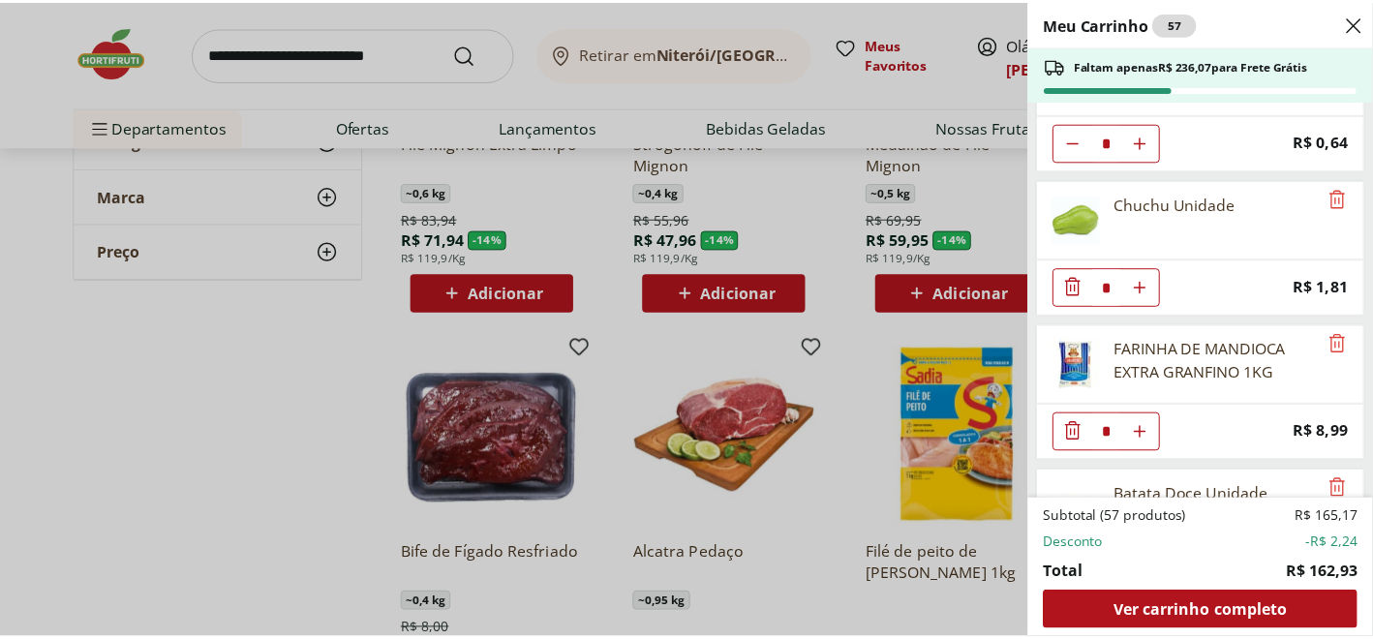
scroll to position [508, 0]
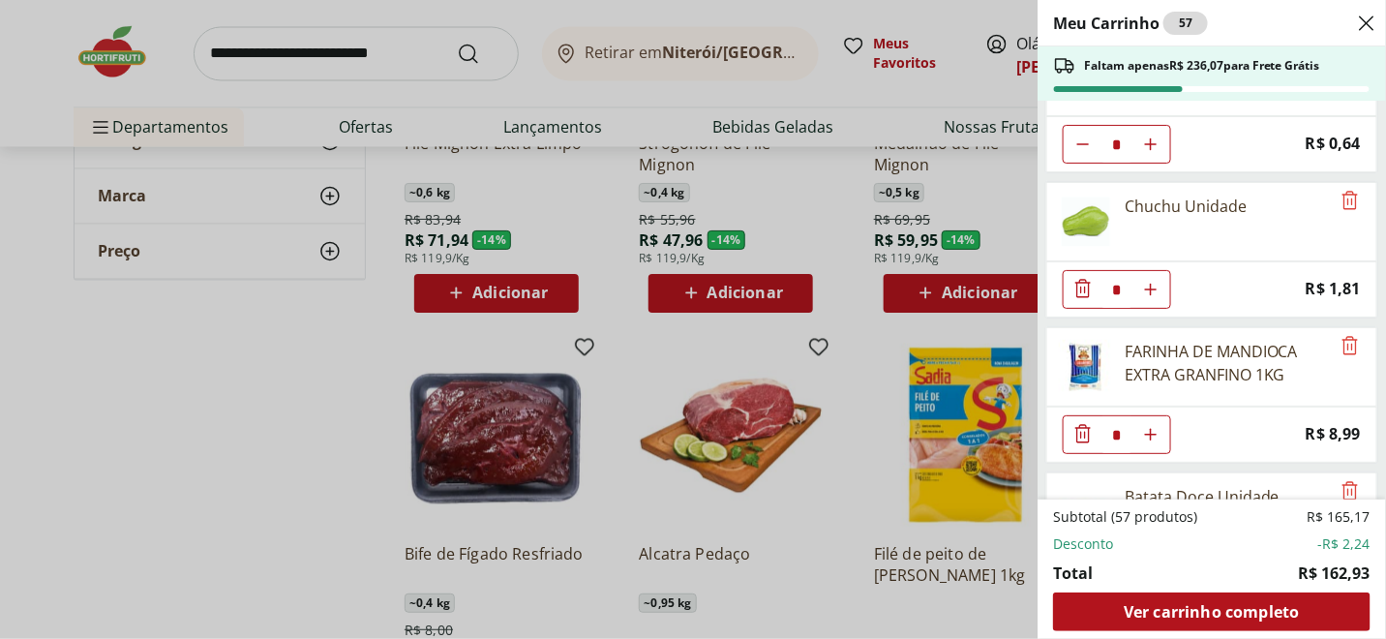
click at [1364, 25] on use "Close" at bounding box center [1366, 23] width 23 height 23
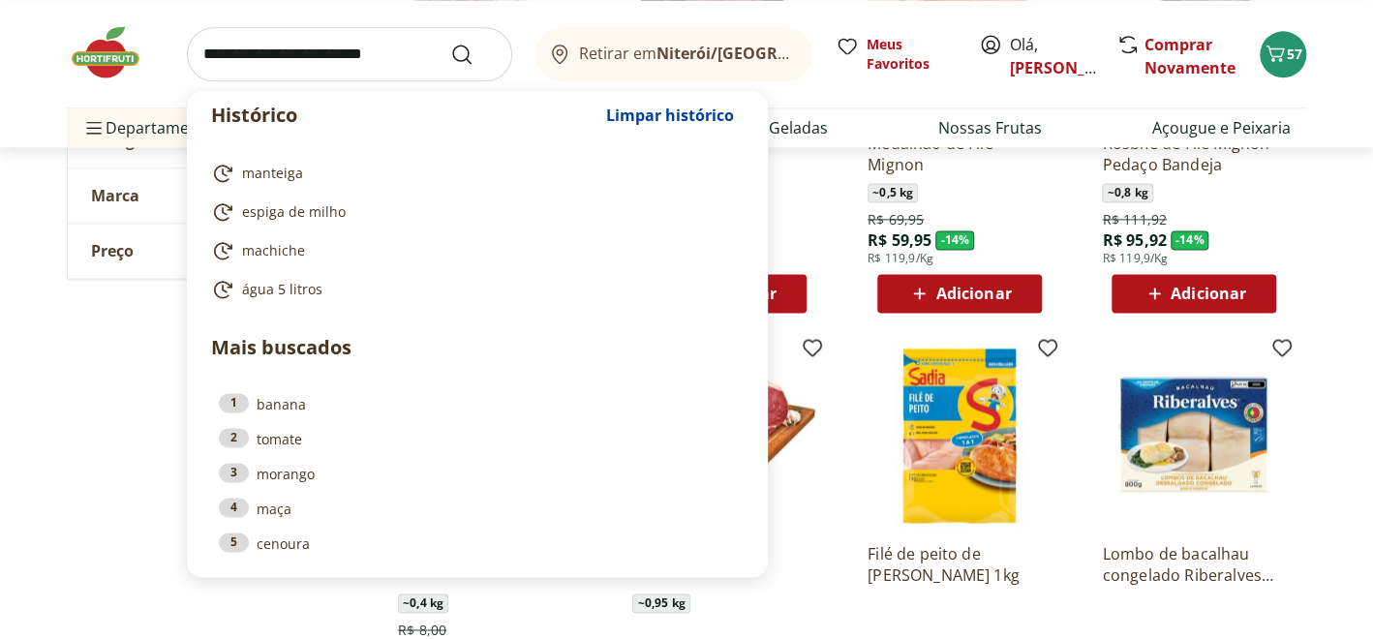
click at [393, 75] on input "search" at bounding box center [349, 54] width 325 height 54
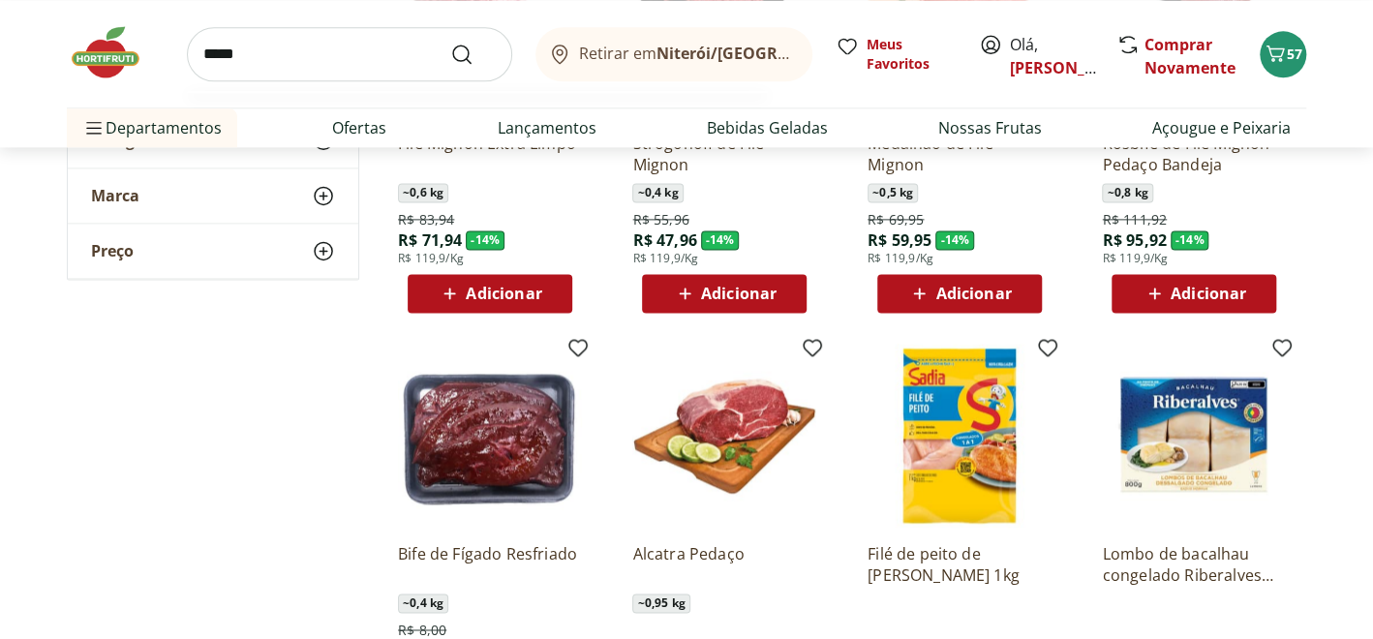
type input "*****"
click at [450, 43] on button "Submit Search" at bounding box center [473, 54] width 46 height 23
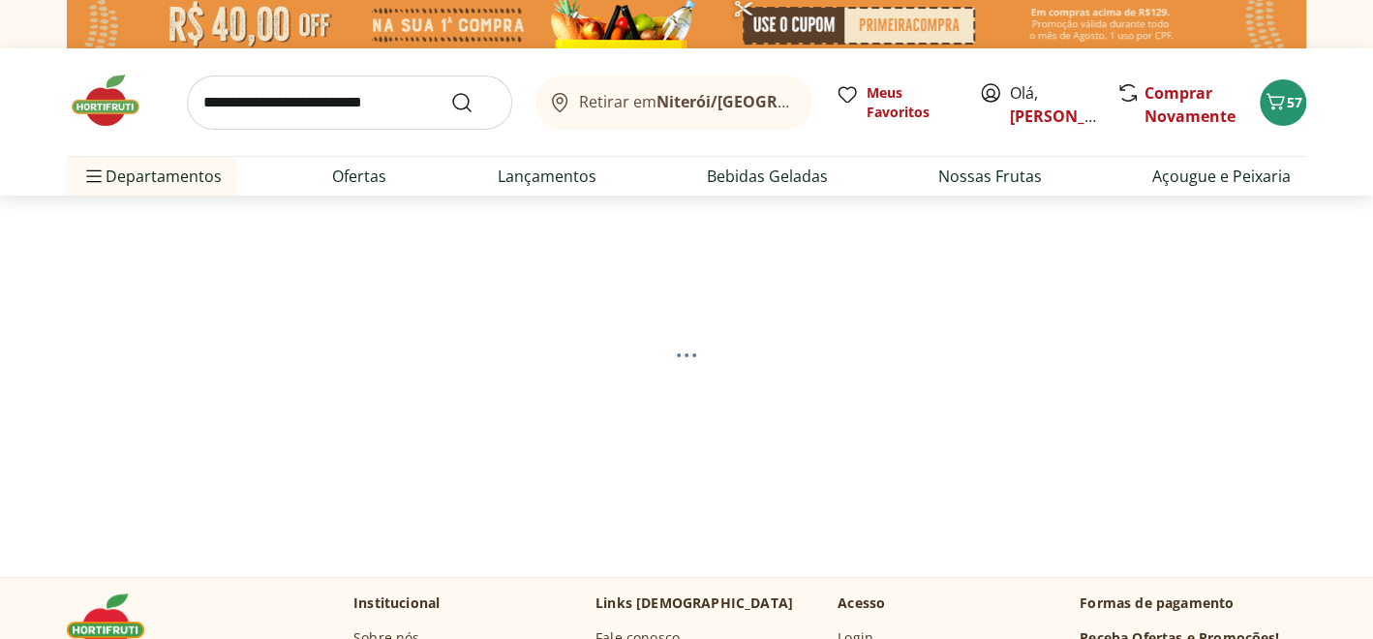
select select "**********"
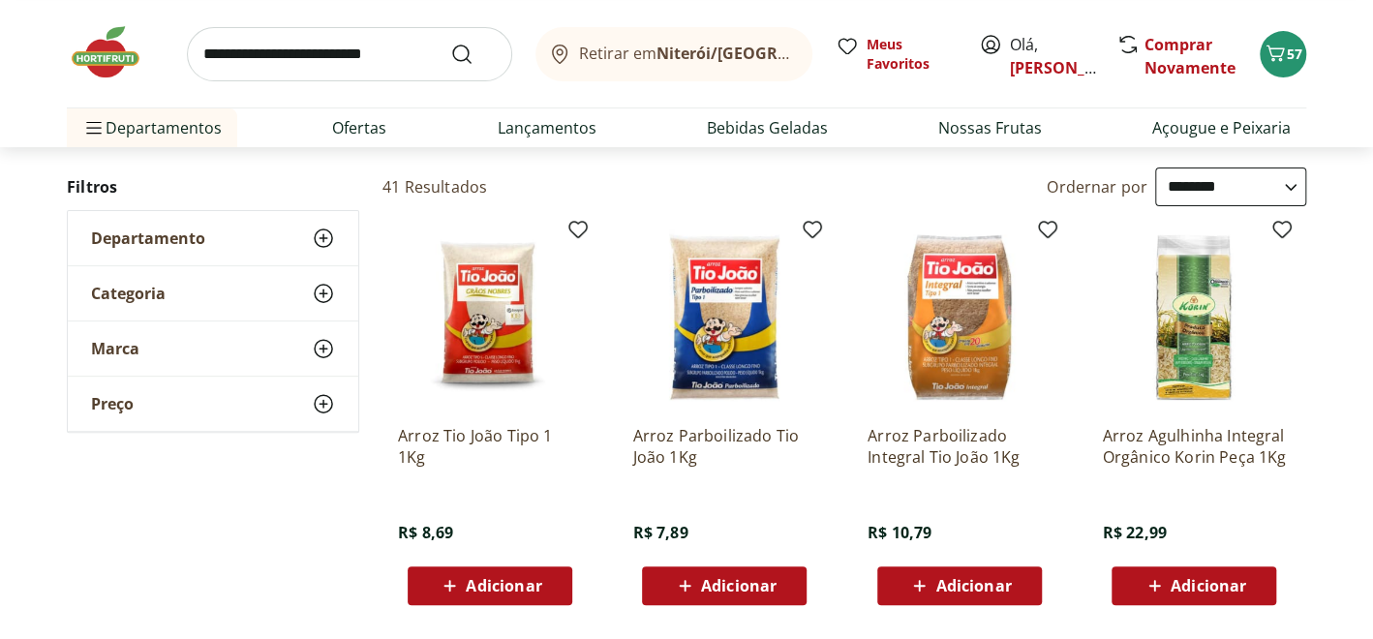
scroll to position [193, 0]
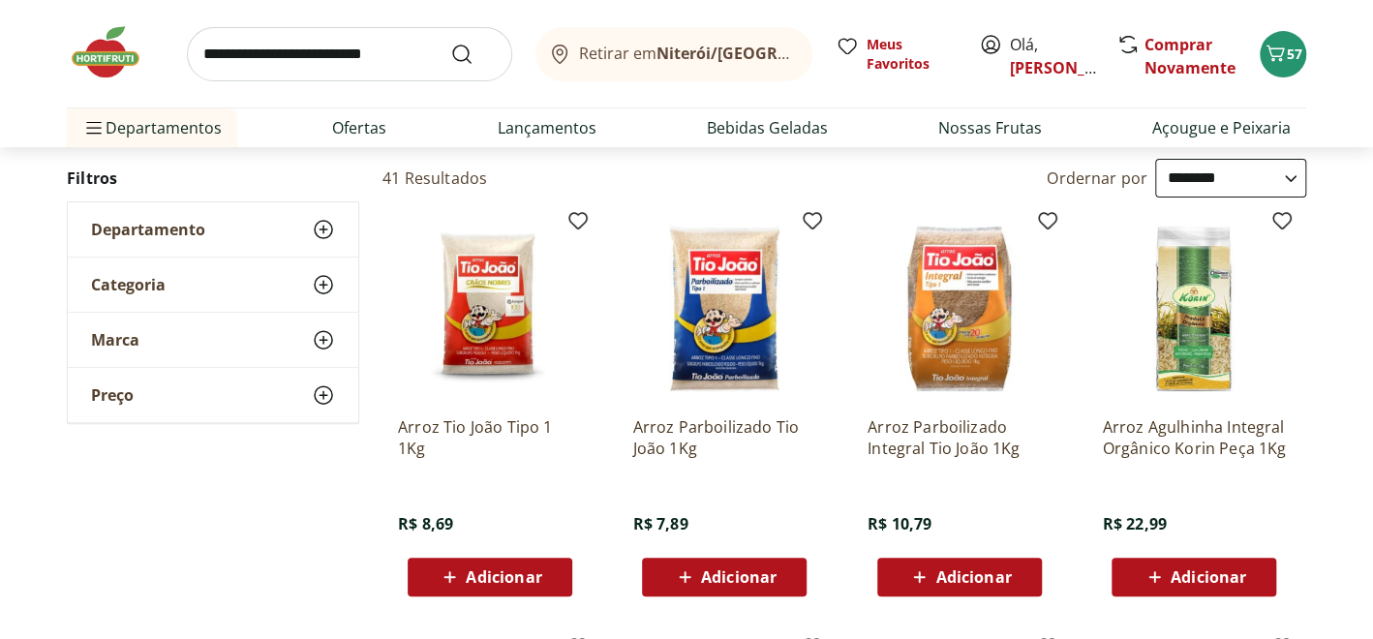
click at [524, 572] on span "Adicionar" at bounding box center [504, 576] width 76 height 15
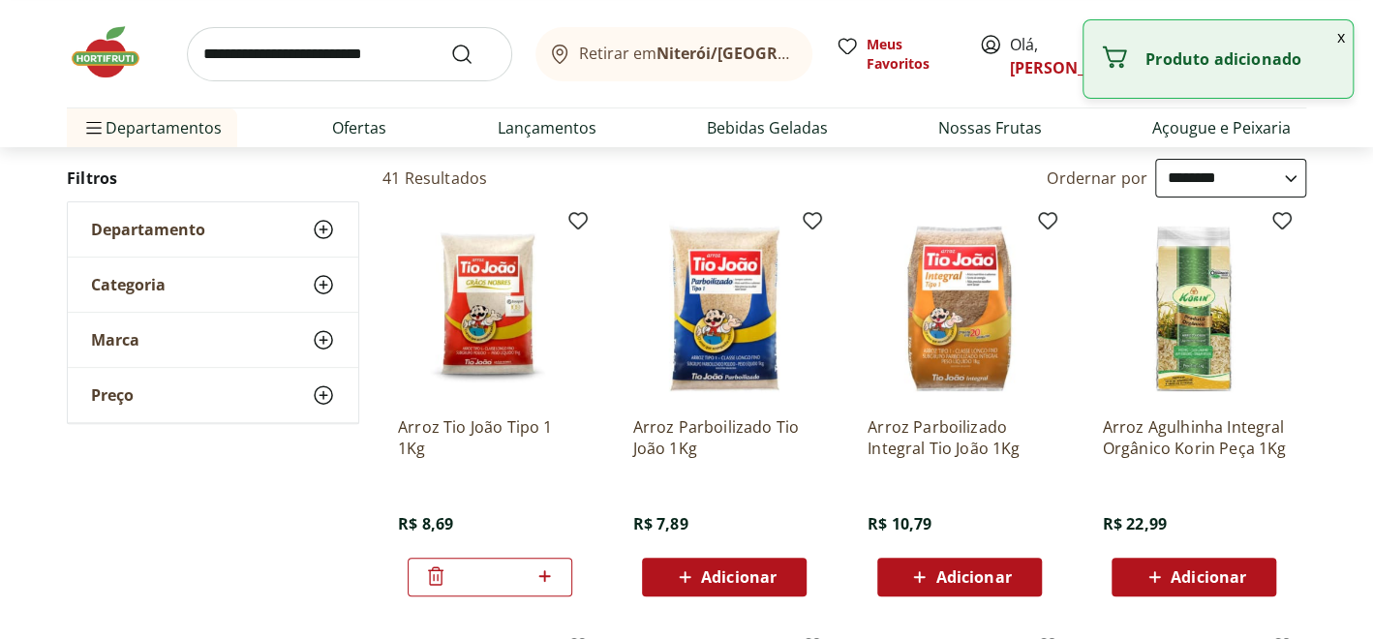
click at [246, 60] on input "search" at bounding box center [349, 54] width 325 height 54
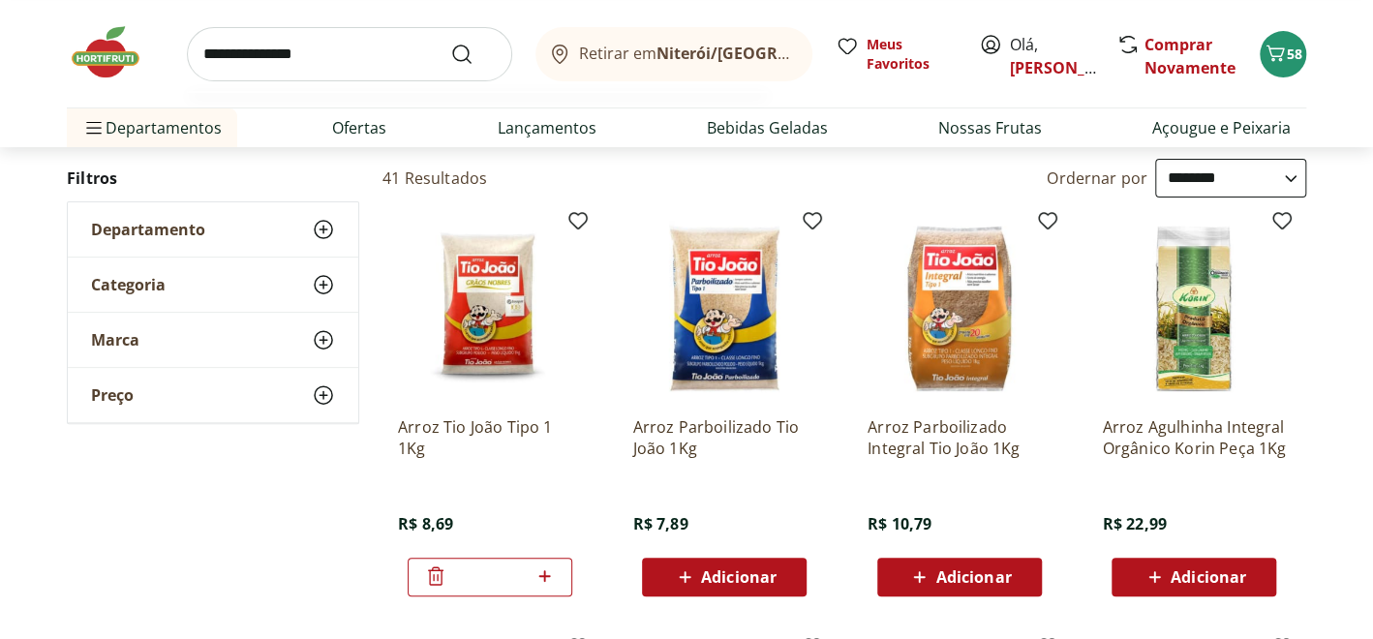
type input "**********"
click at [450, 43] on button "Submit Search" at bounding box center [473, 54] width 46 height 23
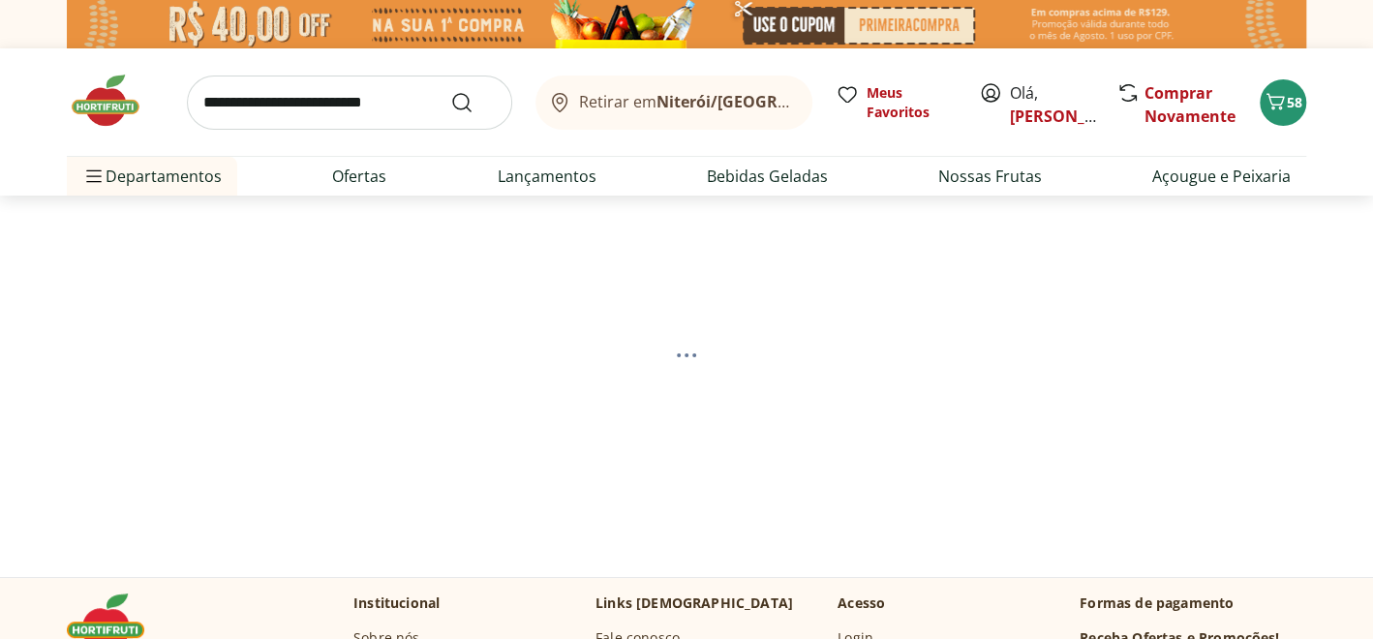
select select "**********"
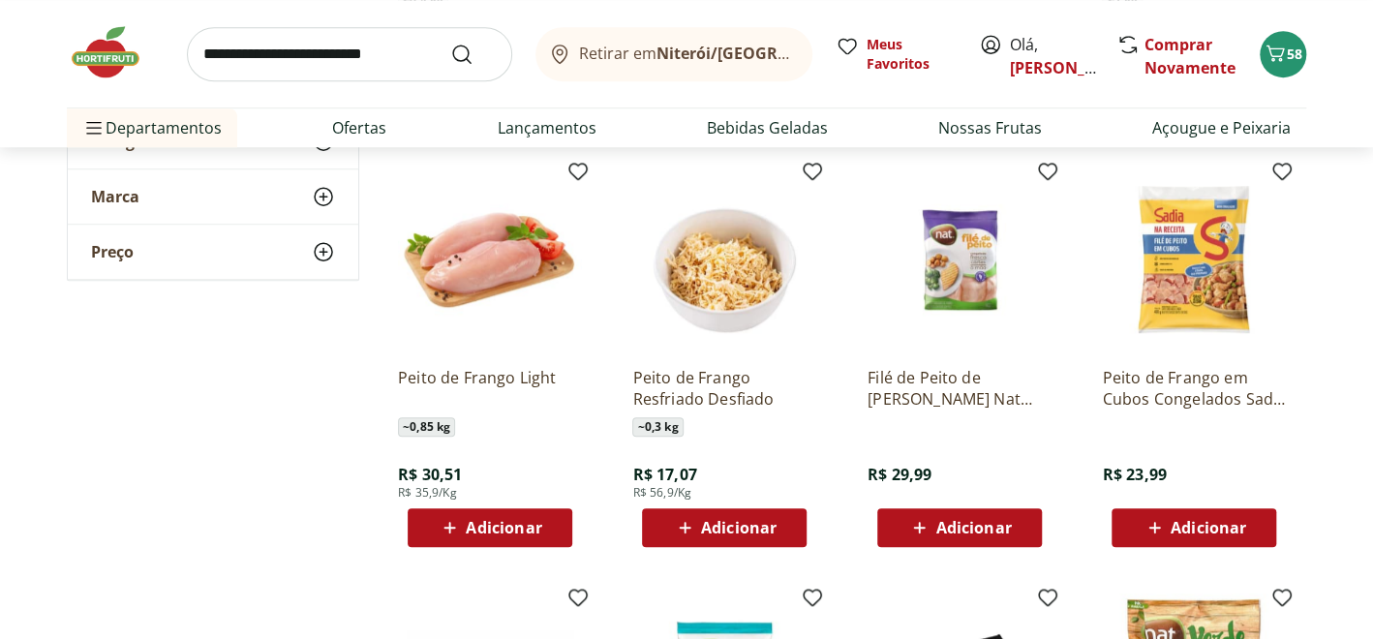
scroll to position [678, 0]
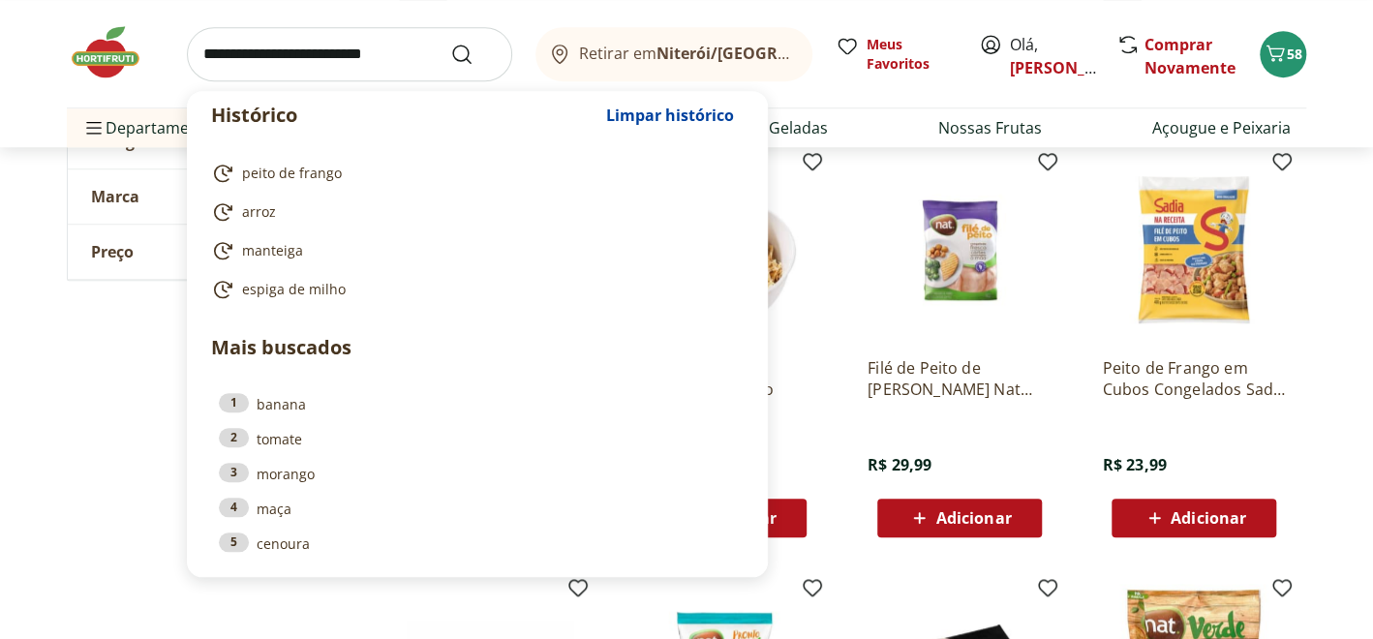
click at [406, 51] on input "search" at bounding box center [349, 54] width 325 height 54
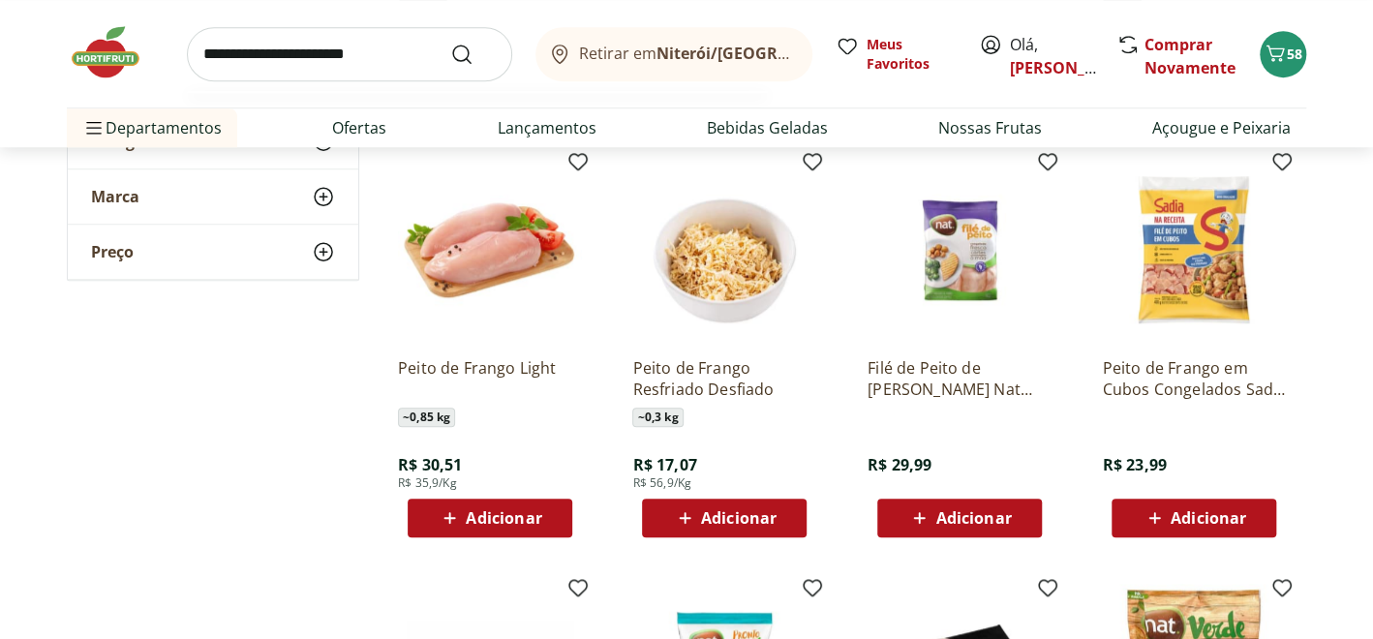
type input "**********"
click at [450, 43] on button "Submit Search" at bounding box center [473, 54] width 46 height 23
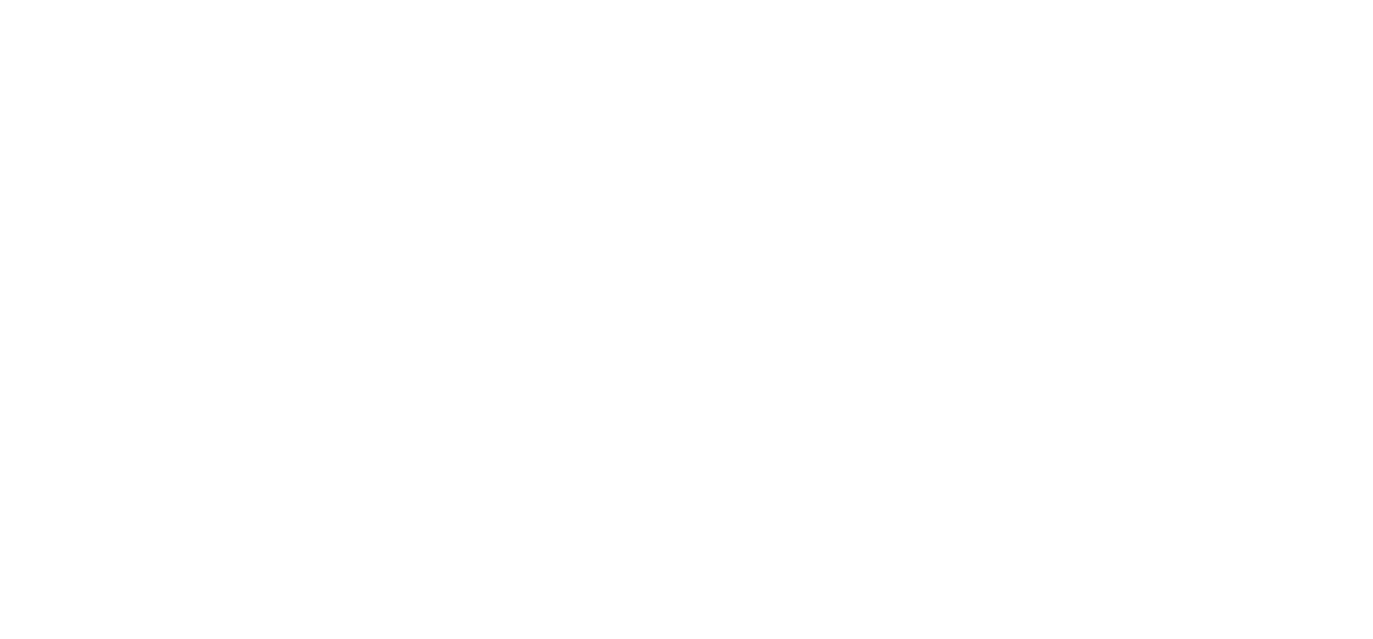
select select "**********"
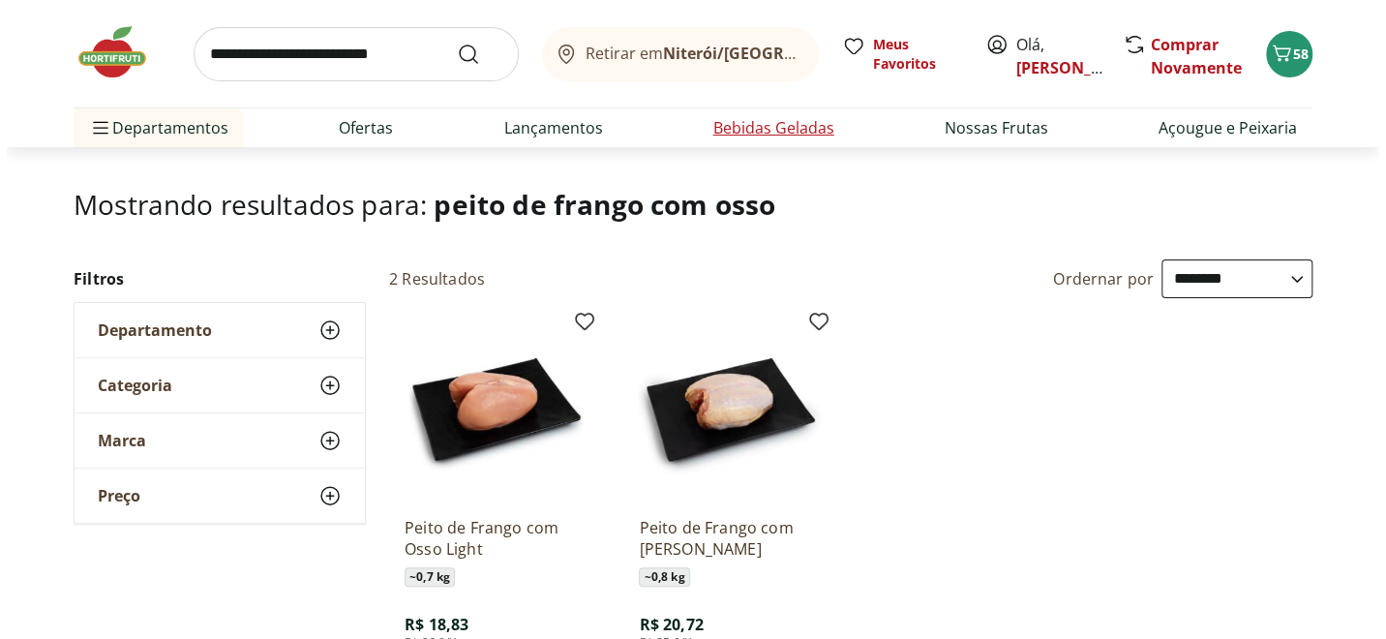
scroll to position [193, 0]
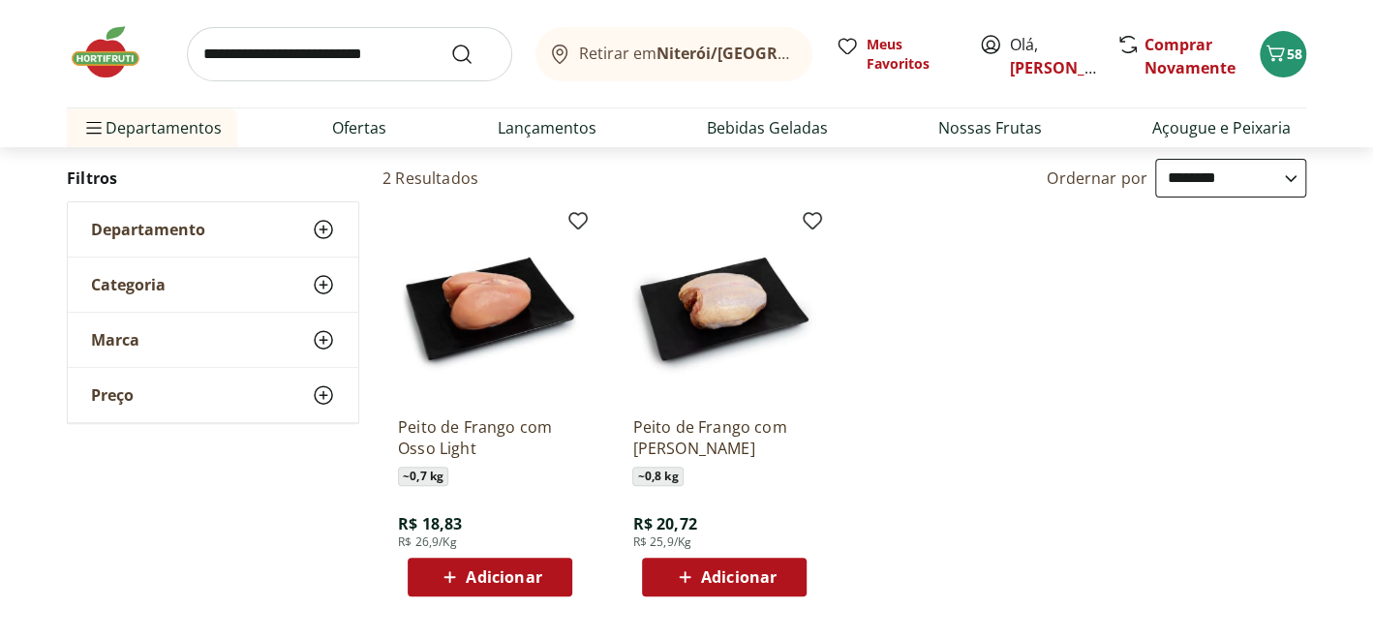
click at [498, 569] on span "Adicionar" at bounding box center [504, 576] width 76 height 15
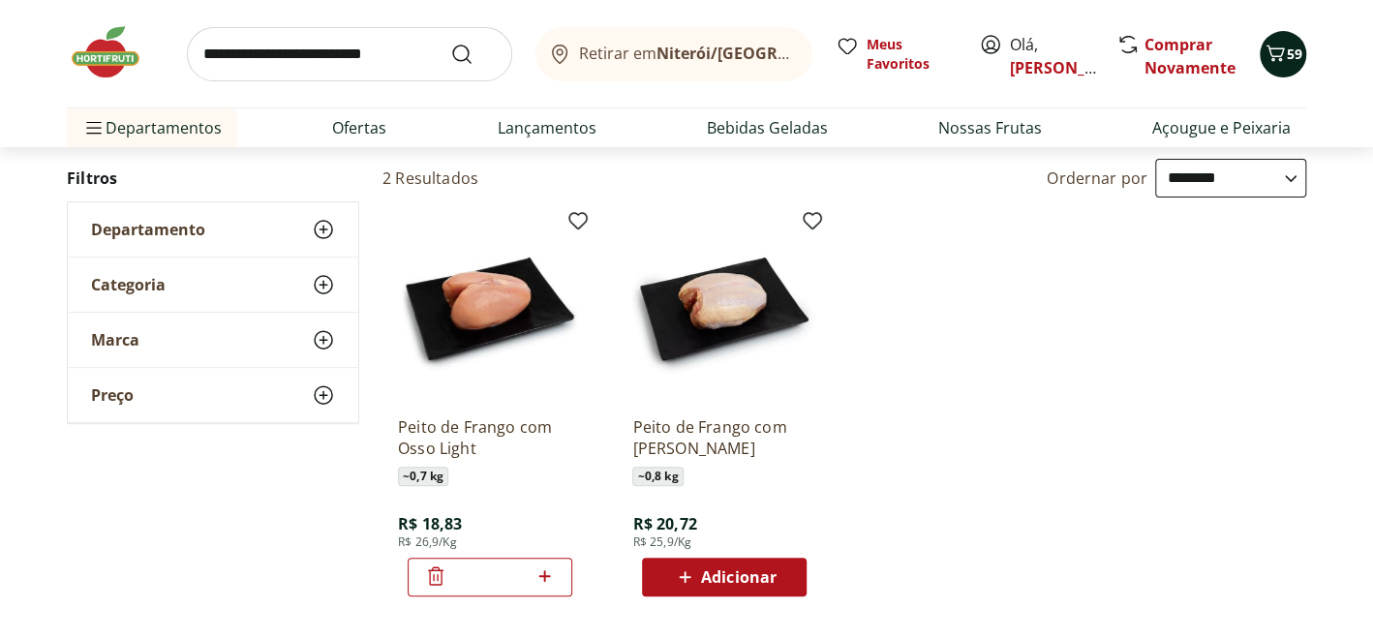
click at [1276, 48] on icon "Carrinho" at bounding box center [1275, 53] width 18 height 16
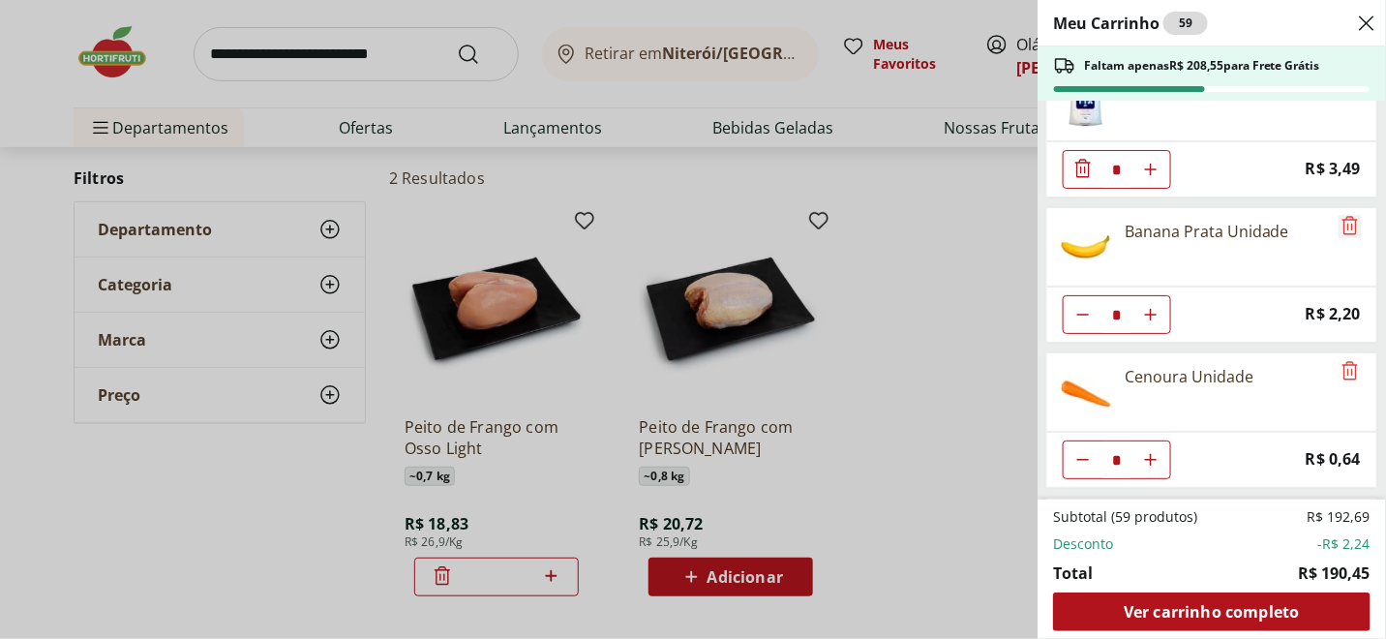
click at [1341, 226] on icon "Remove" at bounding box center [1350, 225] width 23 height 23
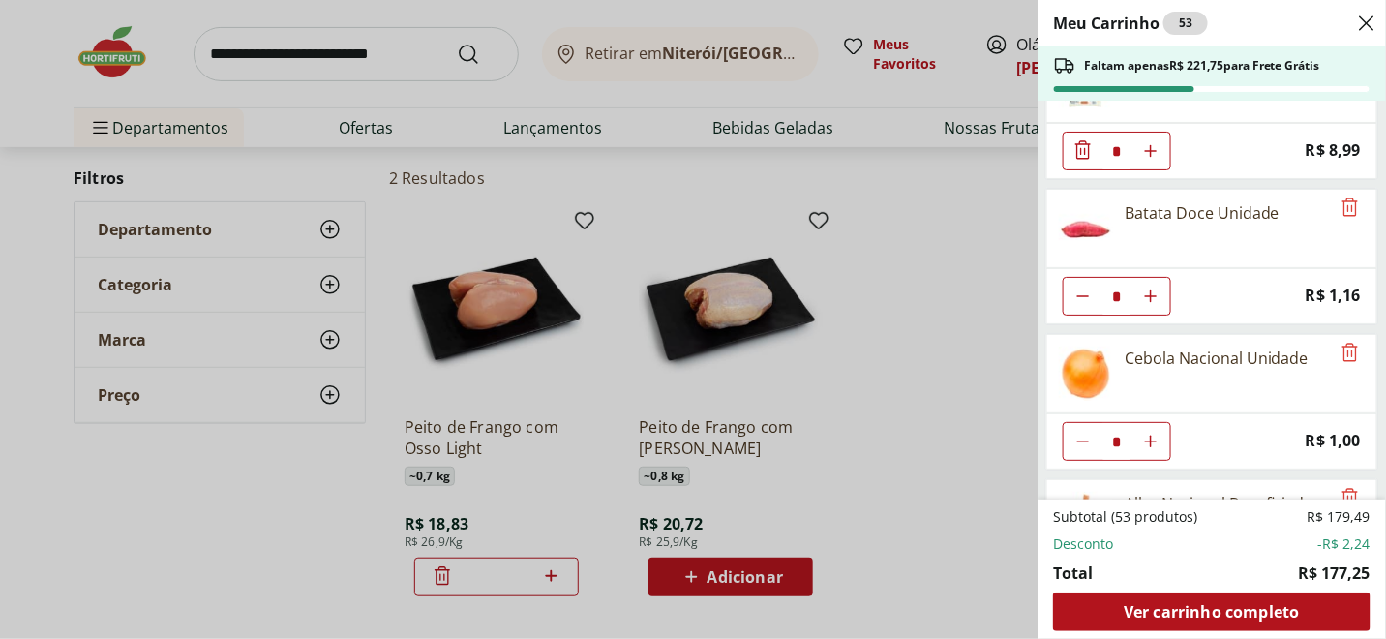
scroll to position [581, 0]
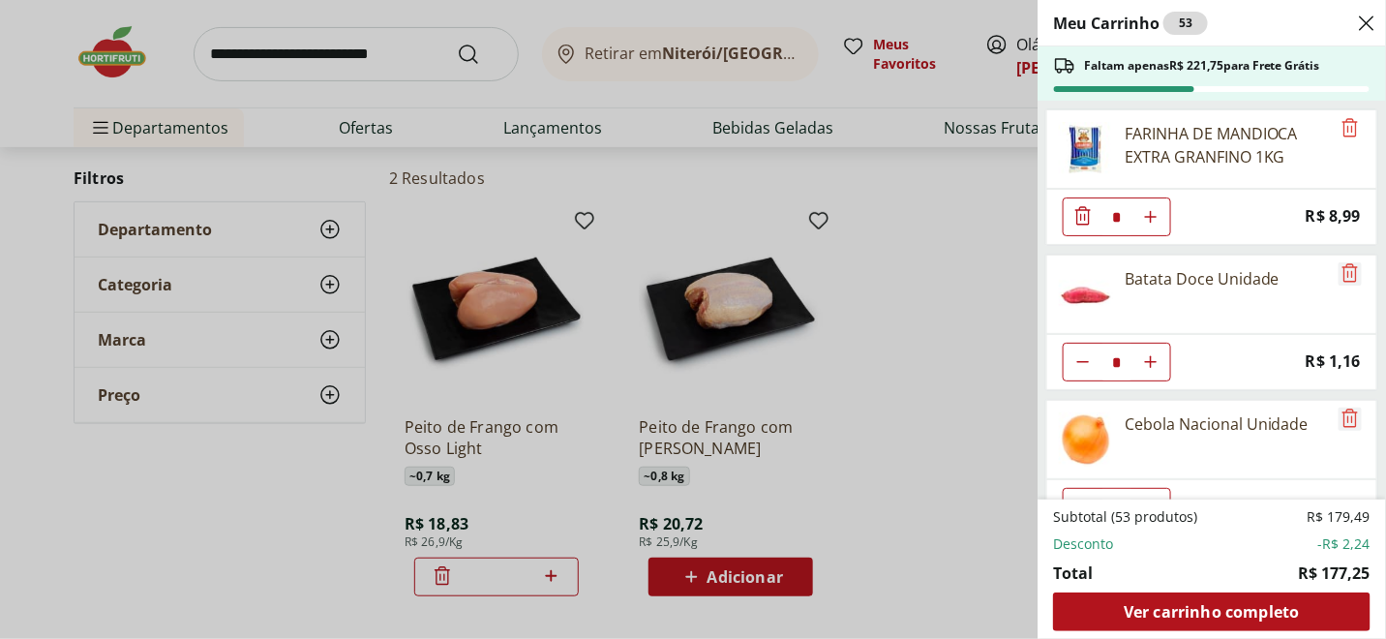
click at [1340, 268] on icon "Remove" at bounding box center [1350, 272] width 23 height 23
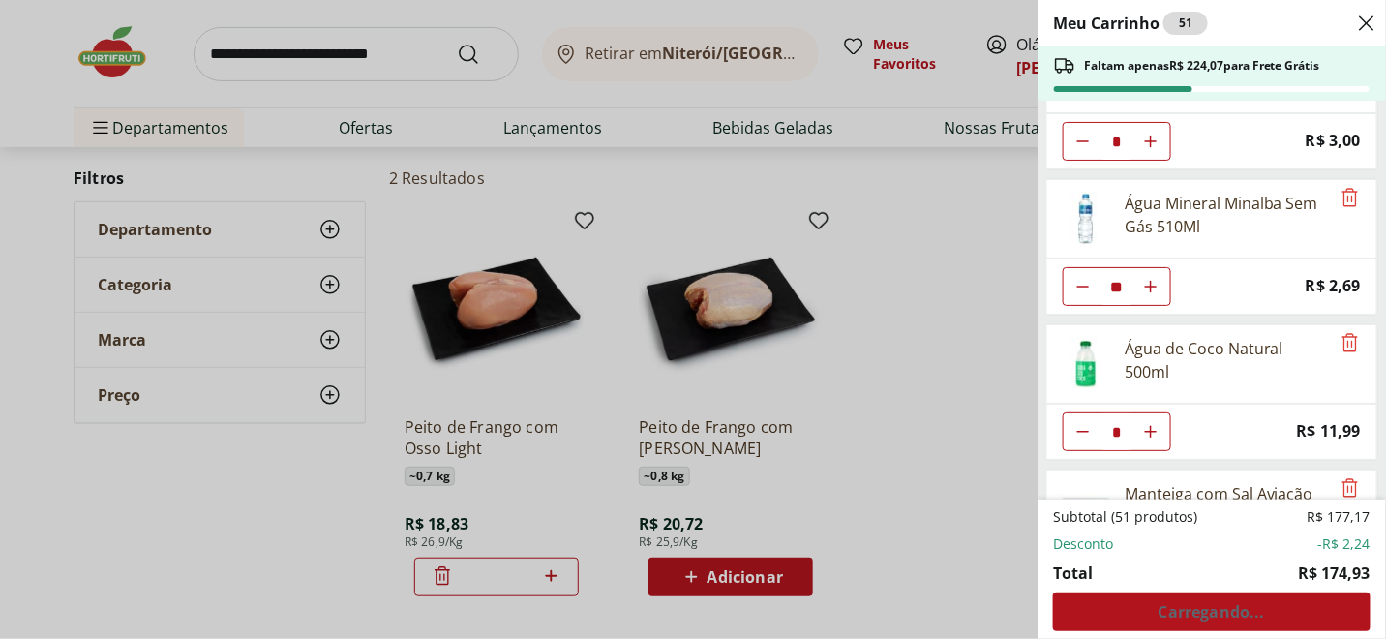
scroll to position [968, 0]
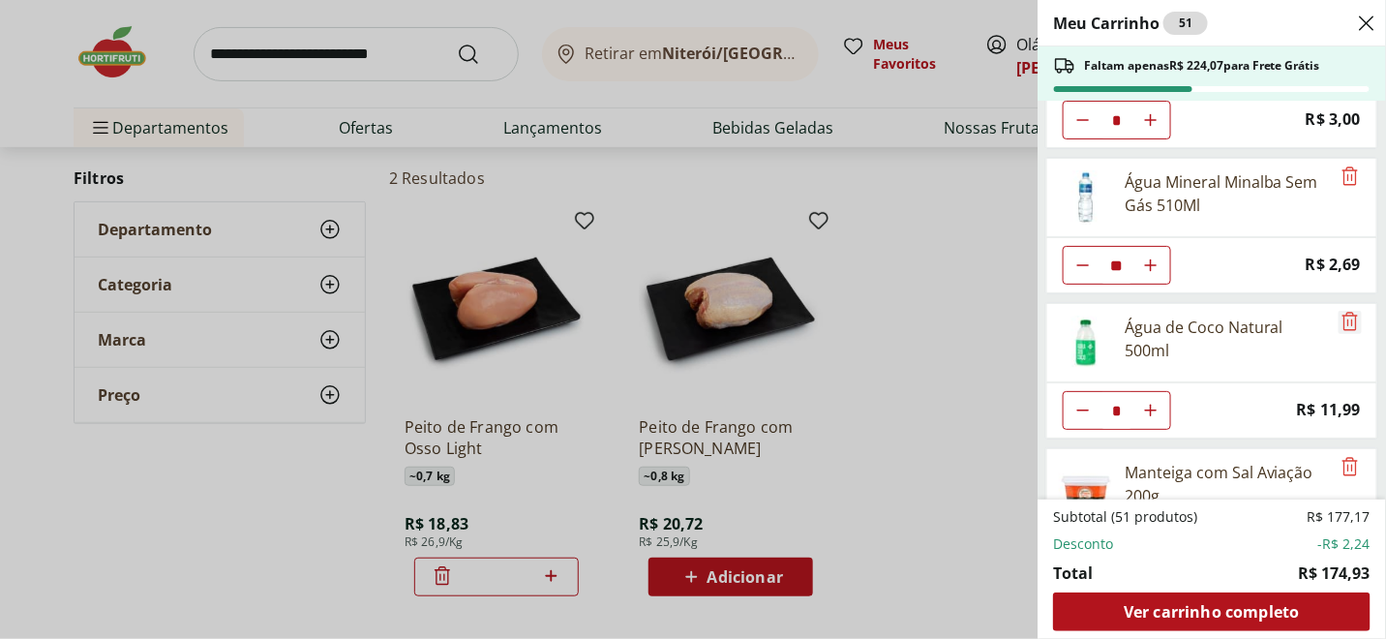
click at [1349, 312] on icon "Remove" at bounding box center [1350, 321] width 15 height 18
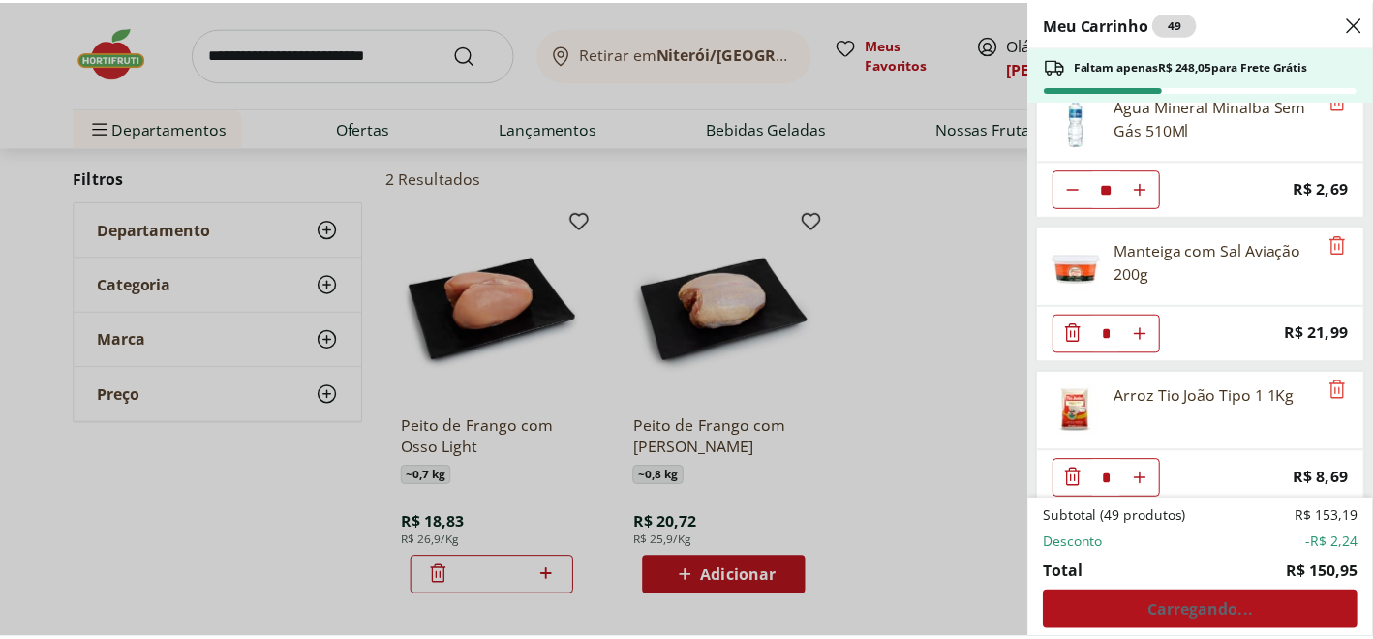
scroll to position [1190, 0]
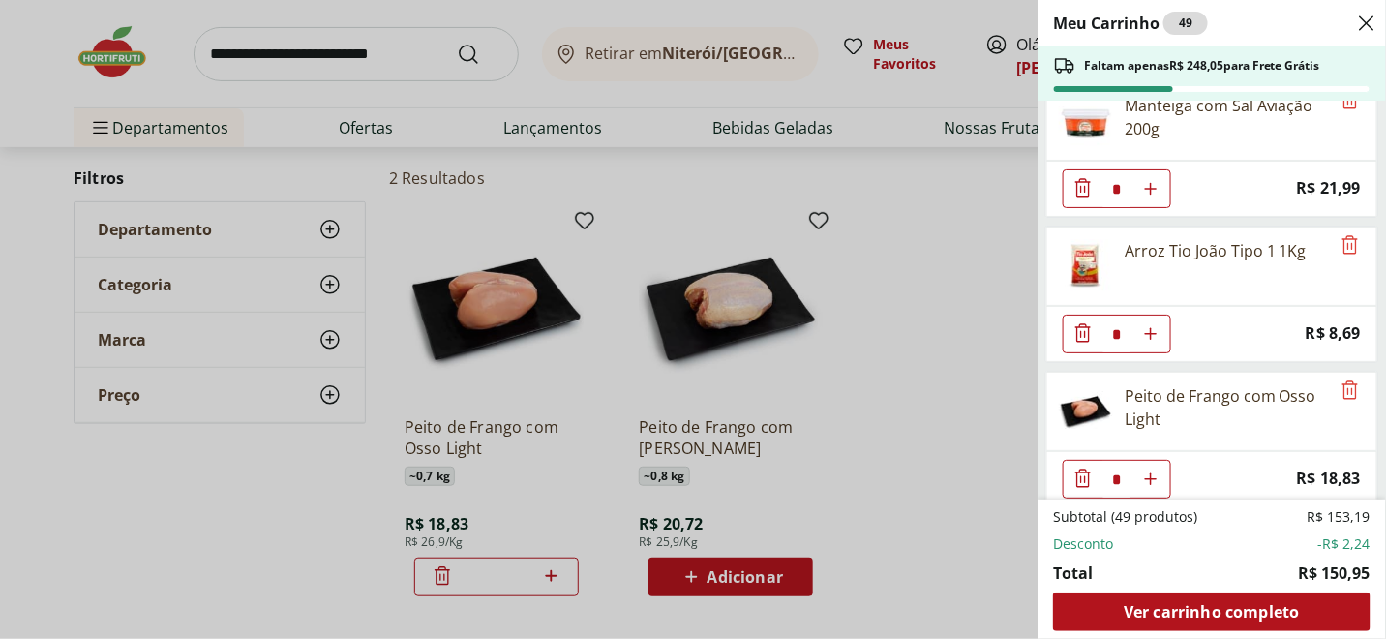
click at [913, 362] on div "Meu Carrinho 49 Faltam apenas R$ 248,05 para Frete Grátis Batata Inglesa Unidad…" at bounding box center [693, 319] width 1386 height 639
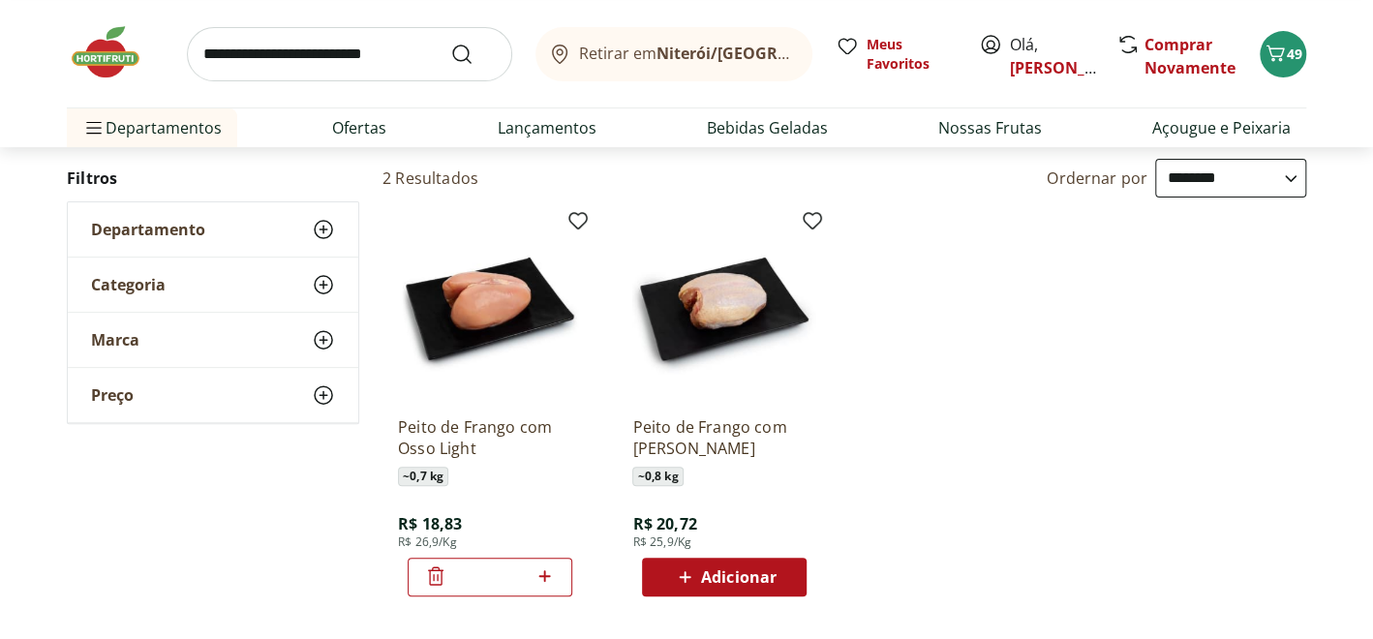
click at [114, 42] on img at bounding box center [115, 52] width 97 height 58
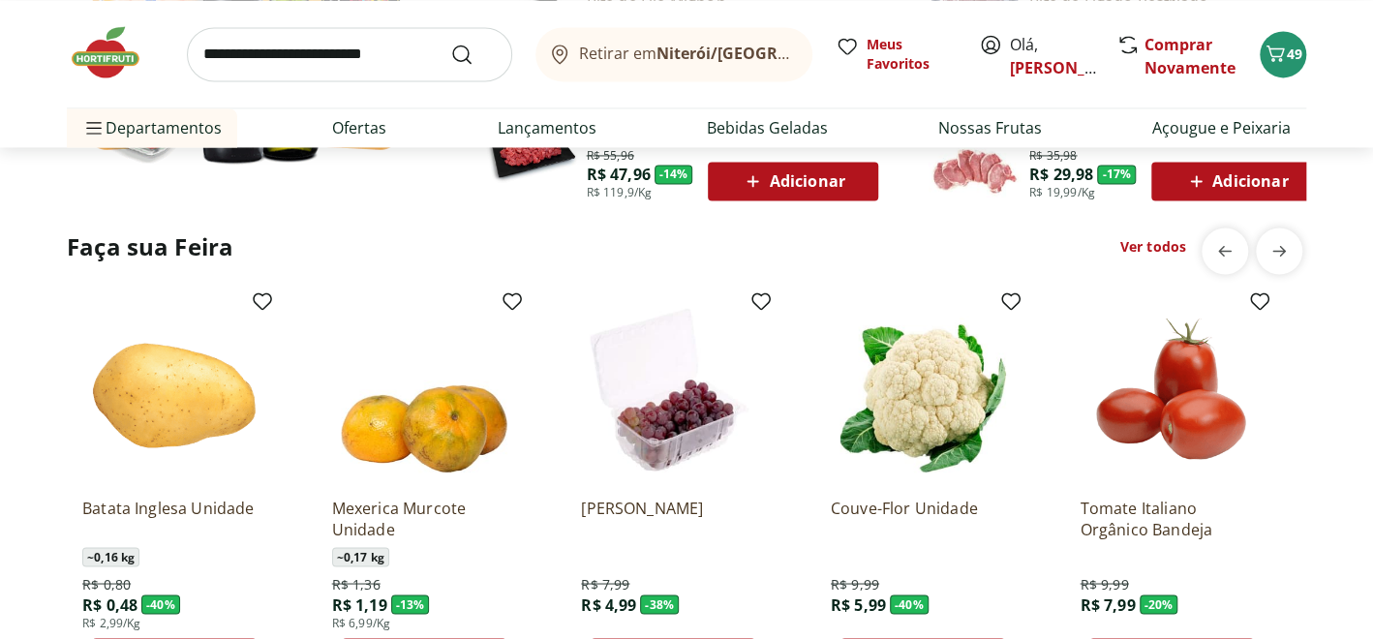
scroll to position [1549, 0]
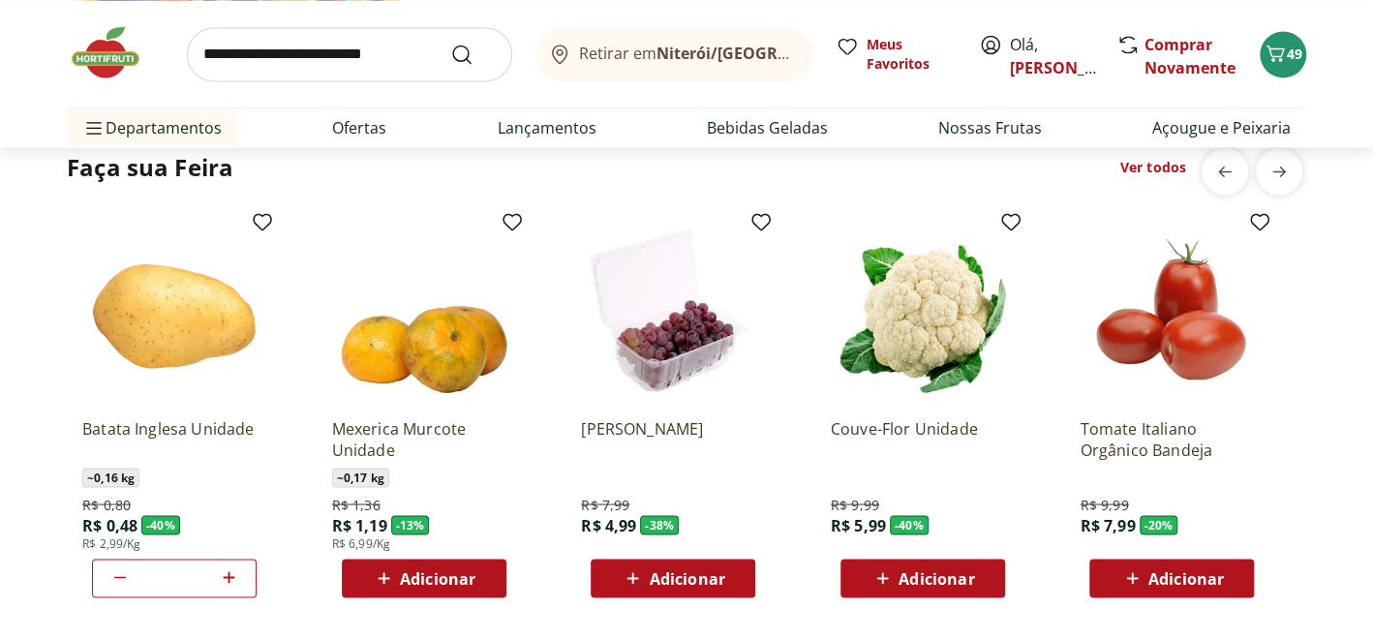
click at [901, 583] on span "Adicionar" at bounding box center [936, 577] width 76 height 15
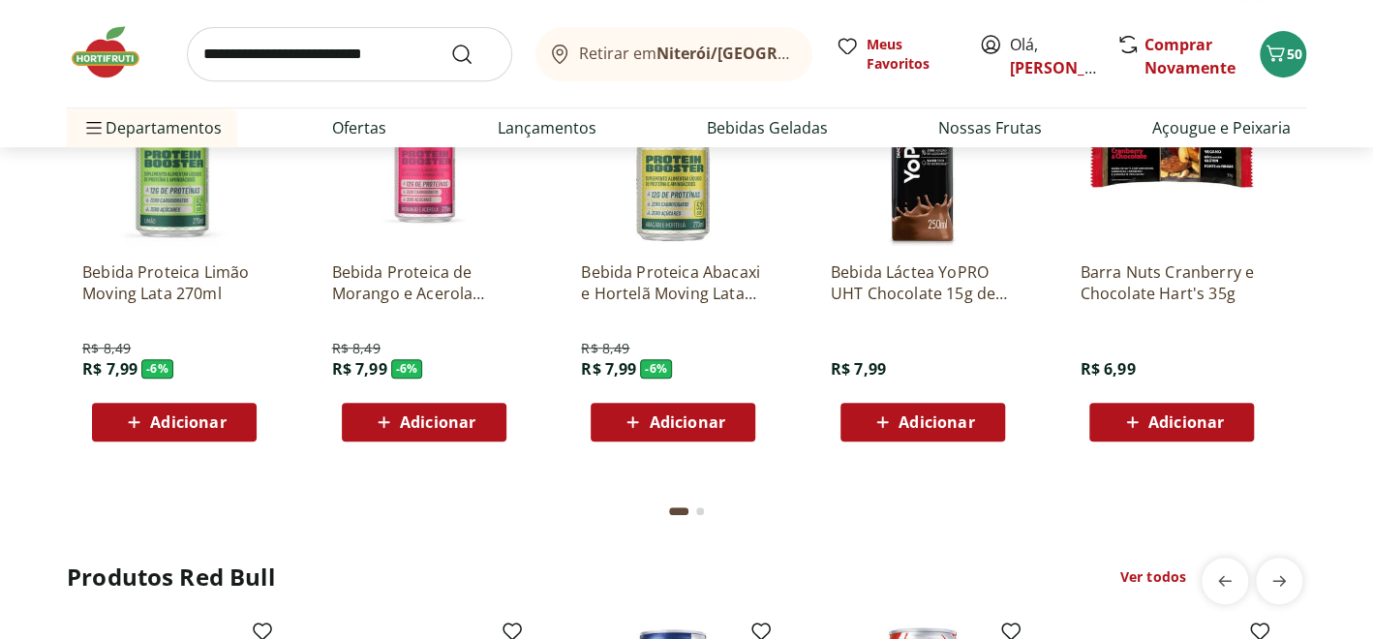
scroll to position [4259, 0]
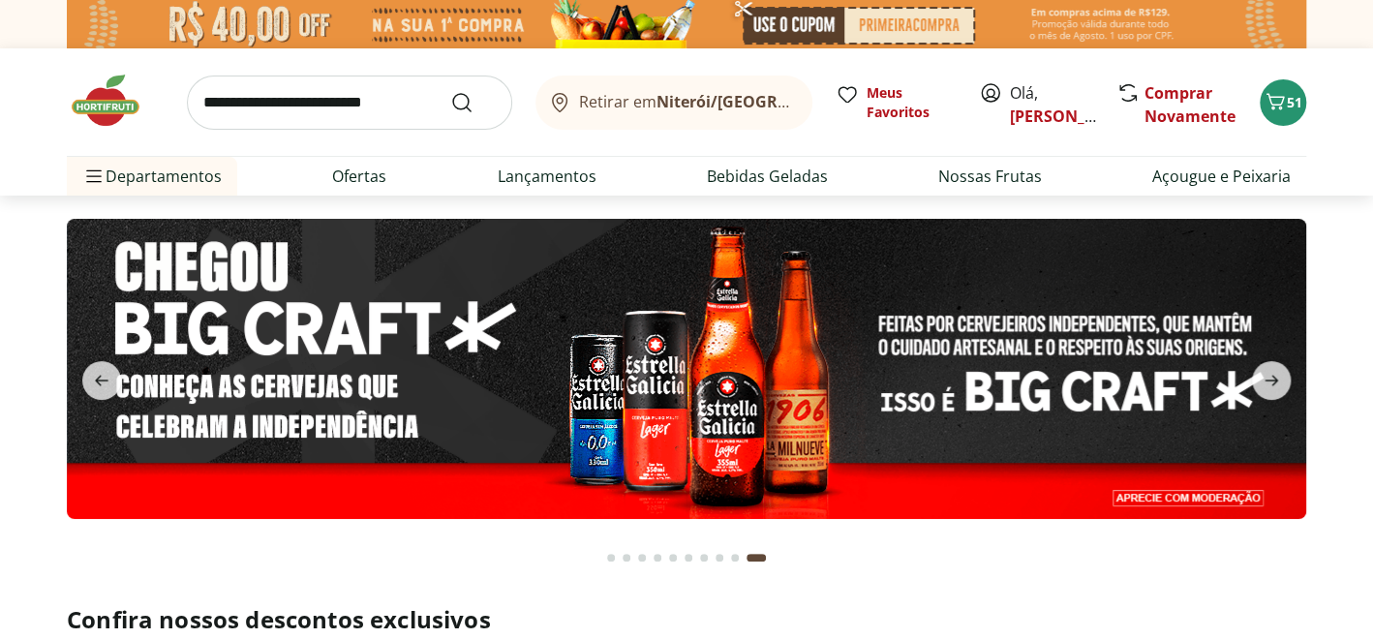
scroll to position [581, 0]
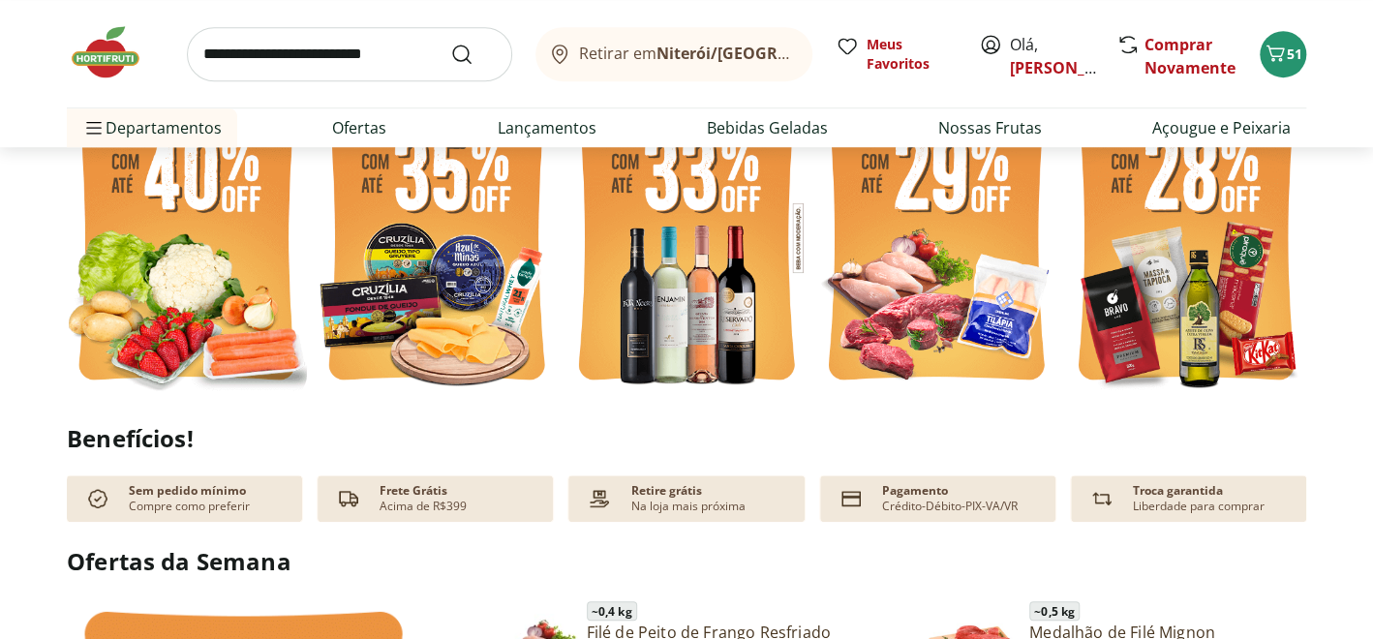
click at [133, 251] on img at bounding box center [187, 237] width 240 height 320
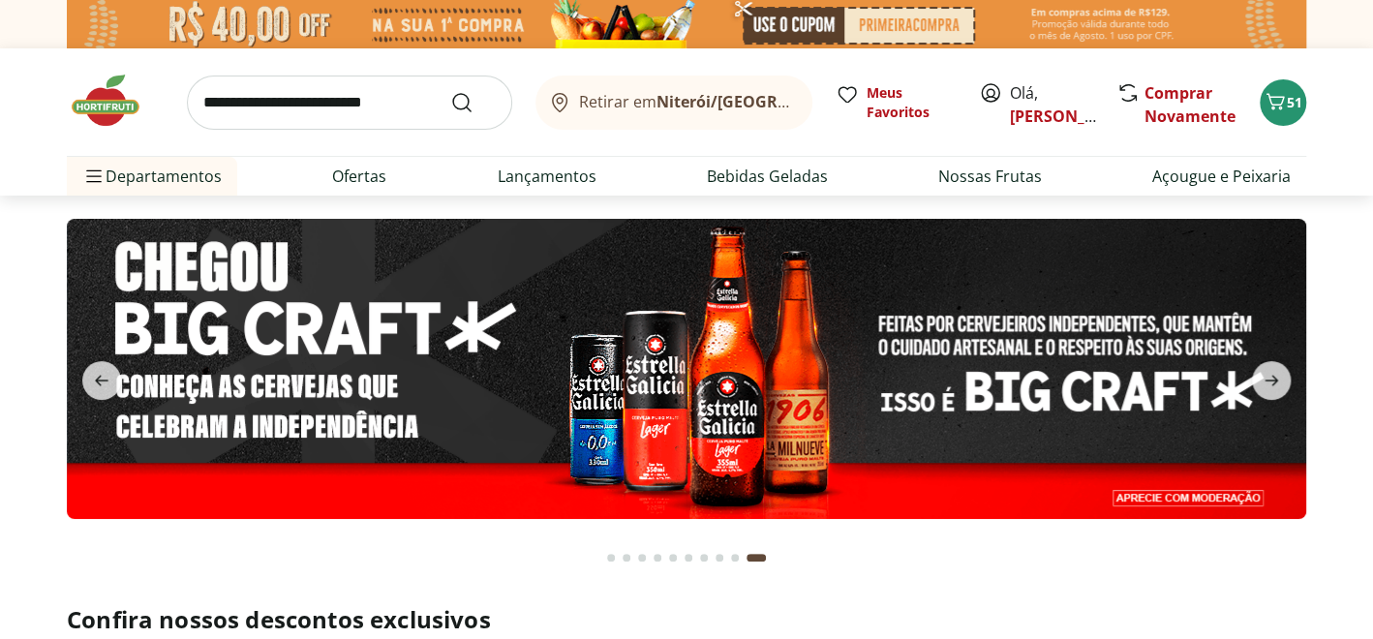
select select "**********"
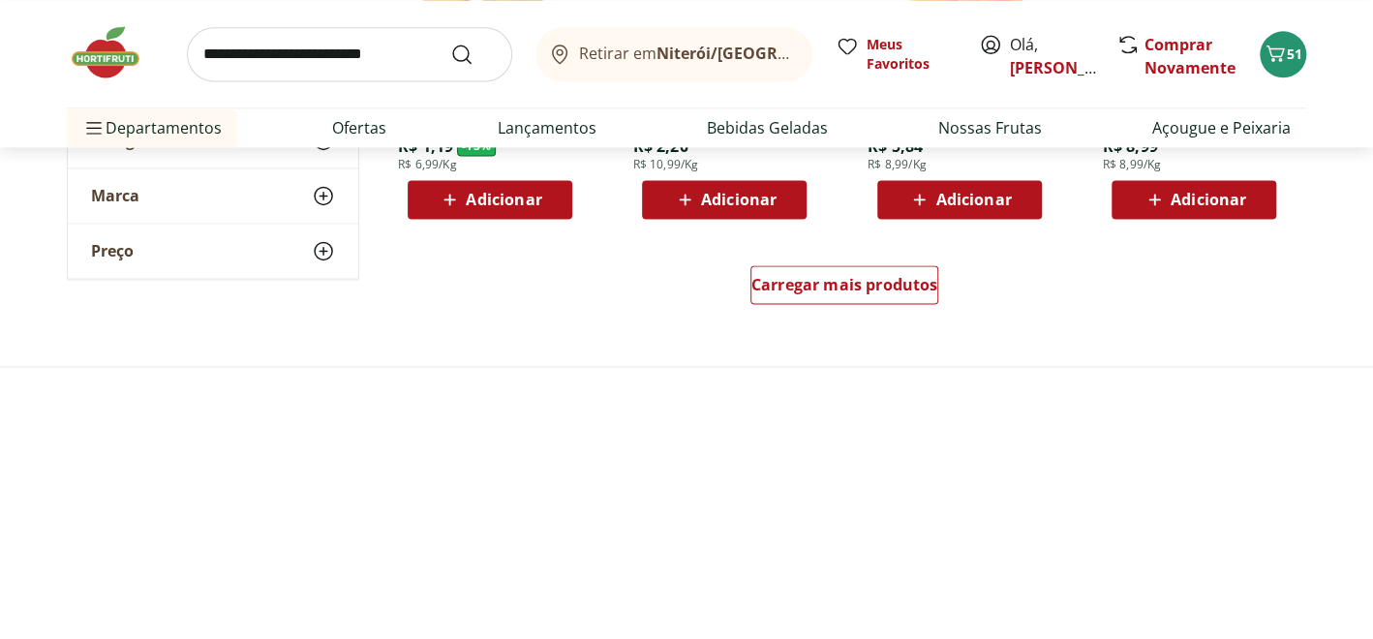
scroll to position [1354, 0]
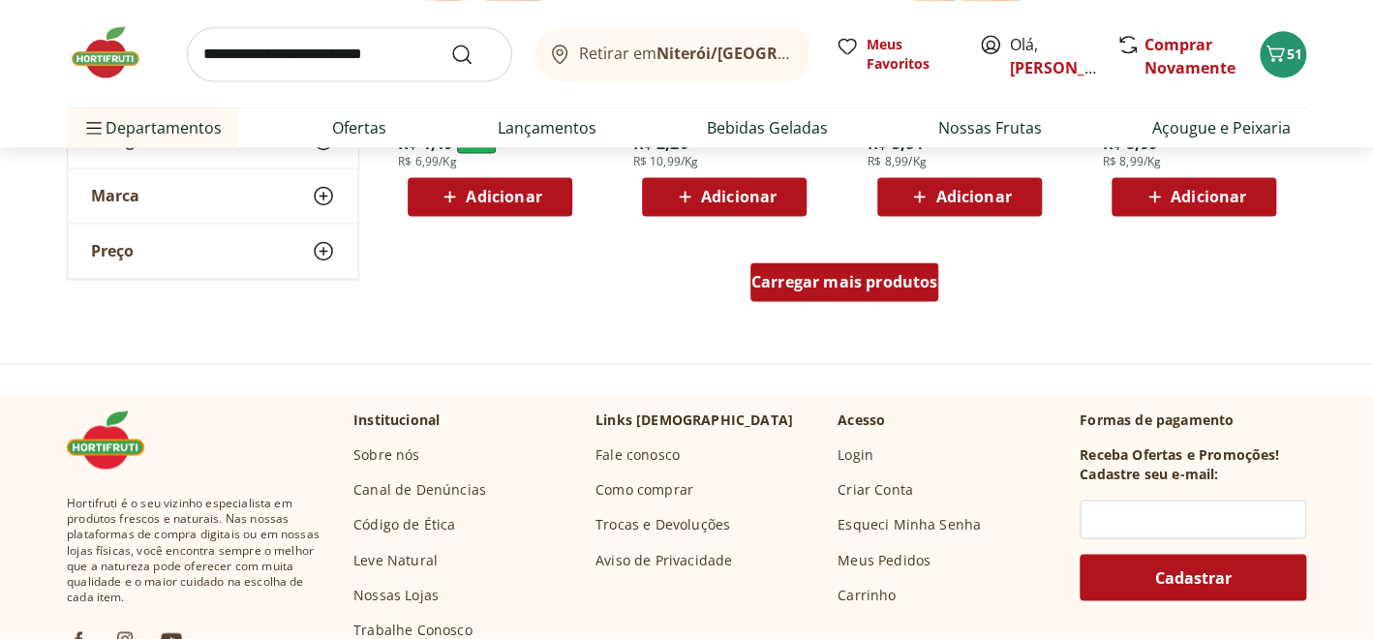
click at [926, 281] on span "Carregar mais produtos" at bounding box center [844, 281] width 187 height 15
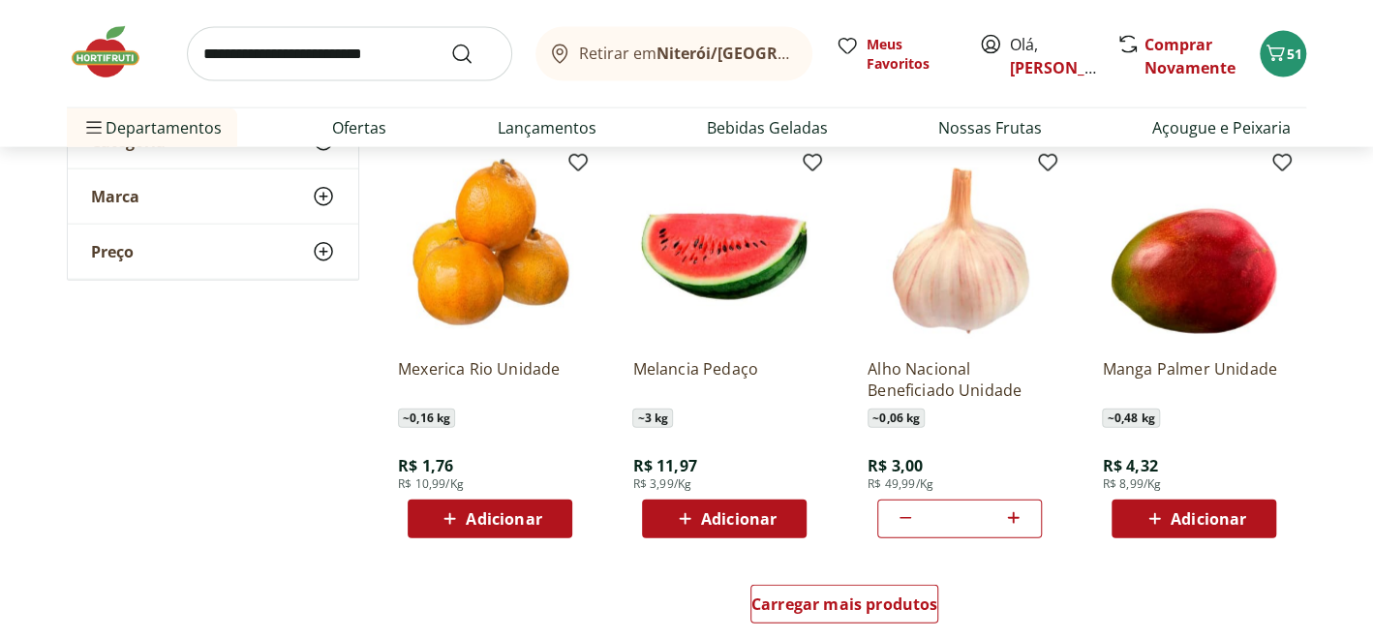
scroll to position [2323, 0]
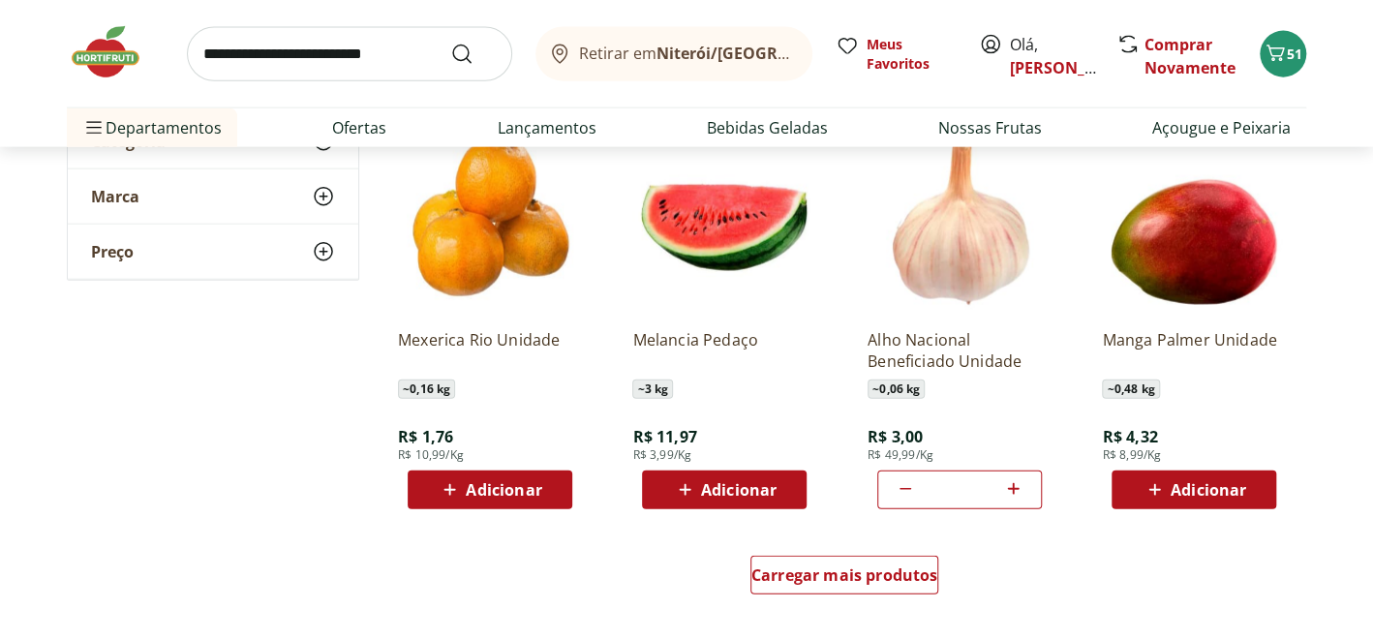
click at [1009, 481] on icon at bounding box center [1013, 488] width 24 height 23
type input "*"
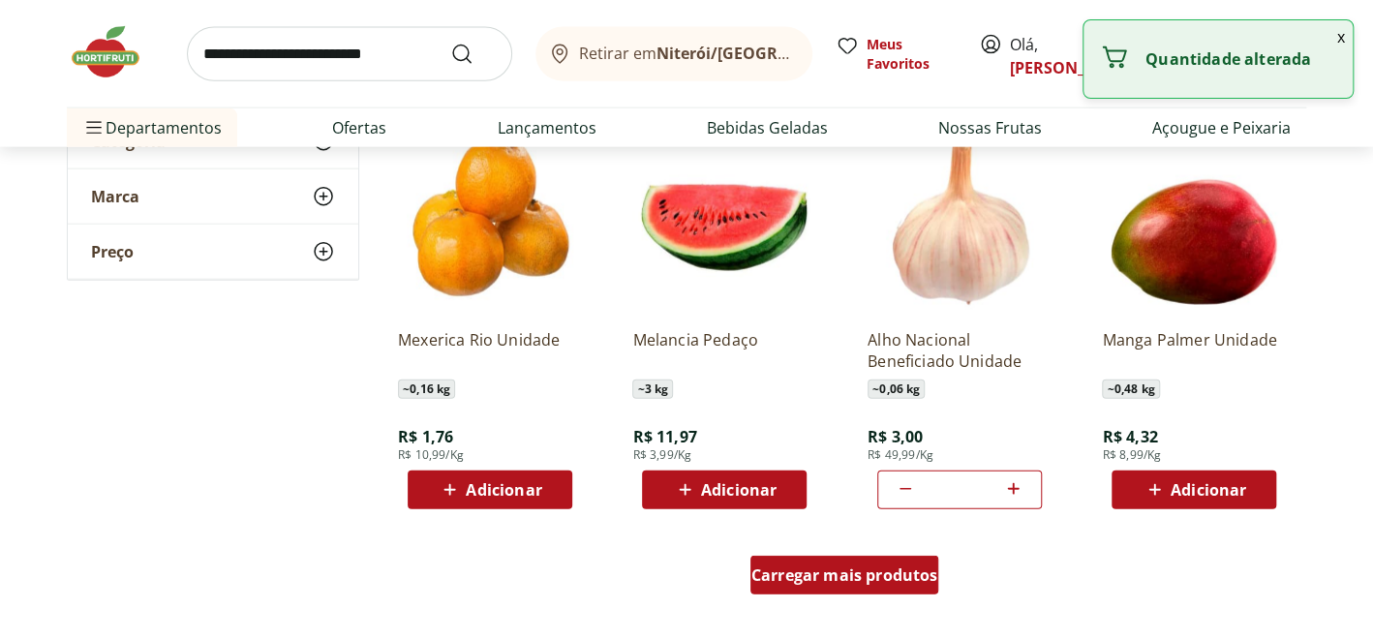
click at [795, 576] on span "Carregar mais produtos" at bounding box center [844, 574] width 187 height 15
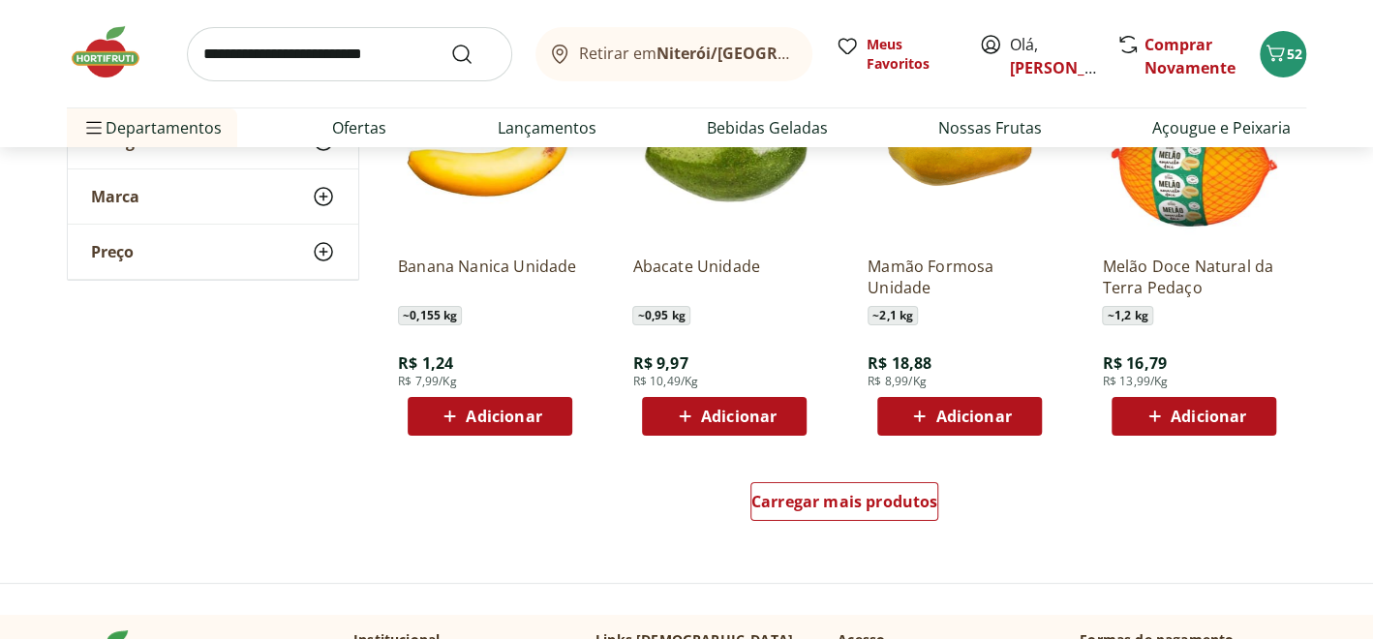
scroll to position [3677, 0]
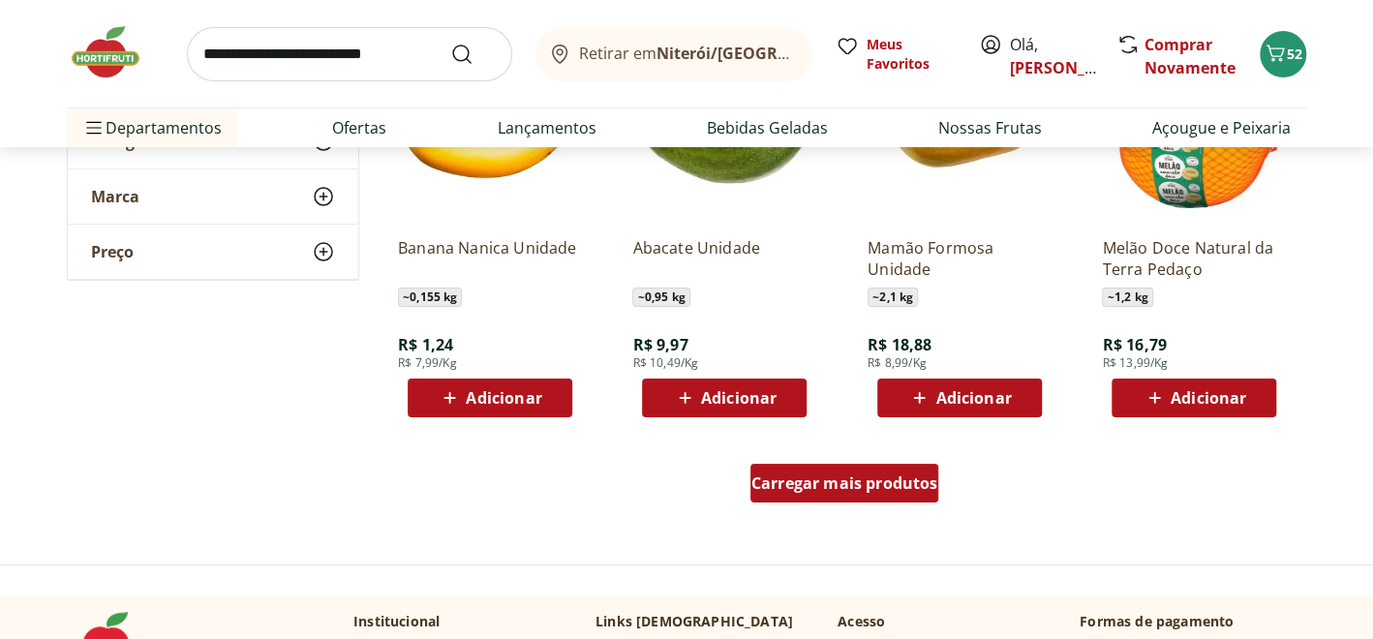
click at [872, 477] on span "Carregar mais produtos" at bounding box center [844, 482] width 187 height 15
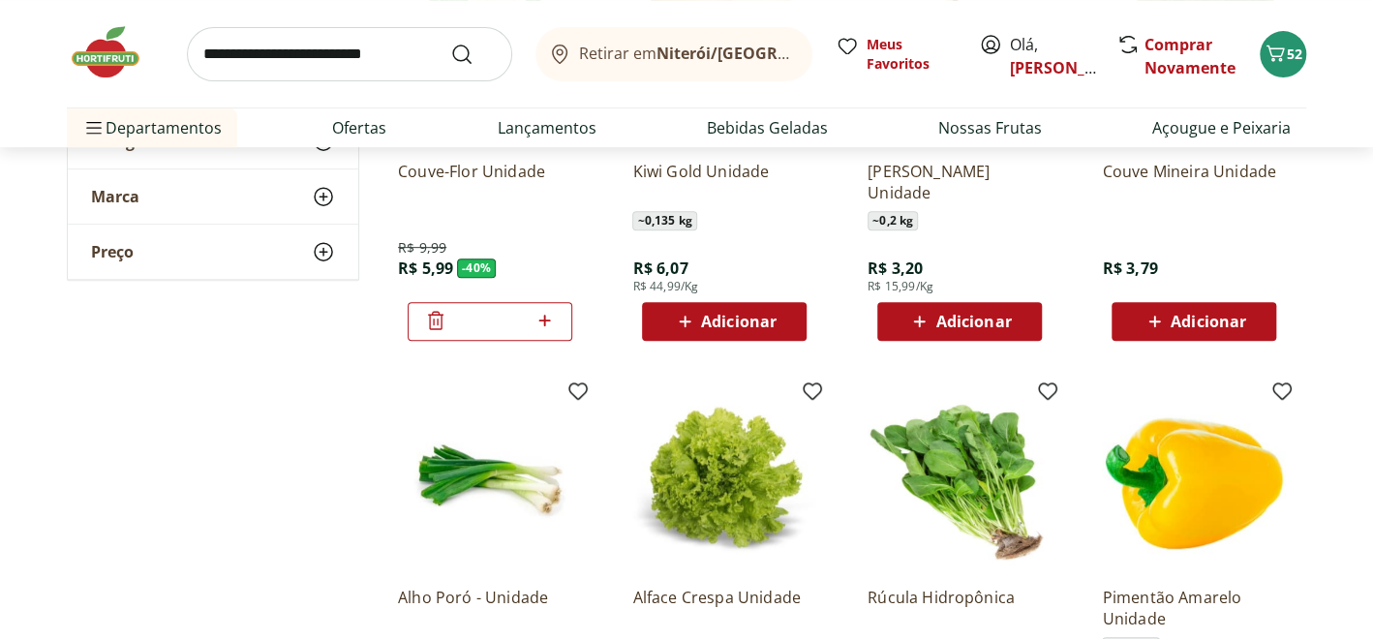
scroll to position [4258, 0]
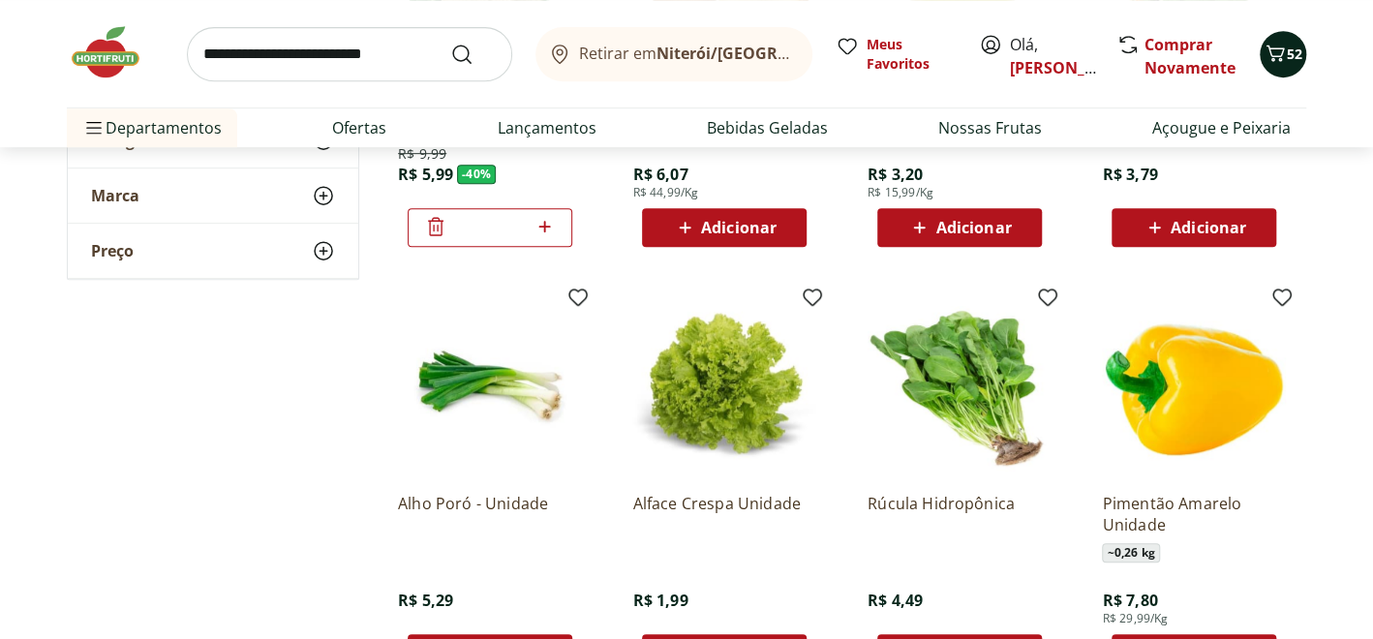
click at [1292, 46] on span "52" at bounding box center [1293, 54] width 15 height 18
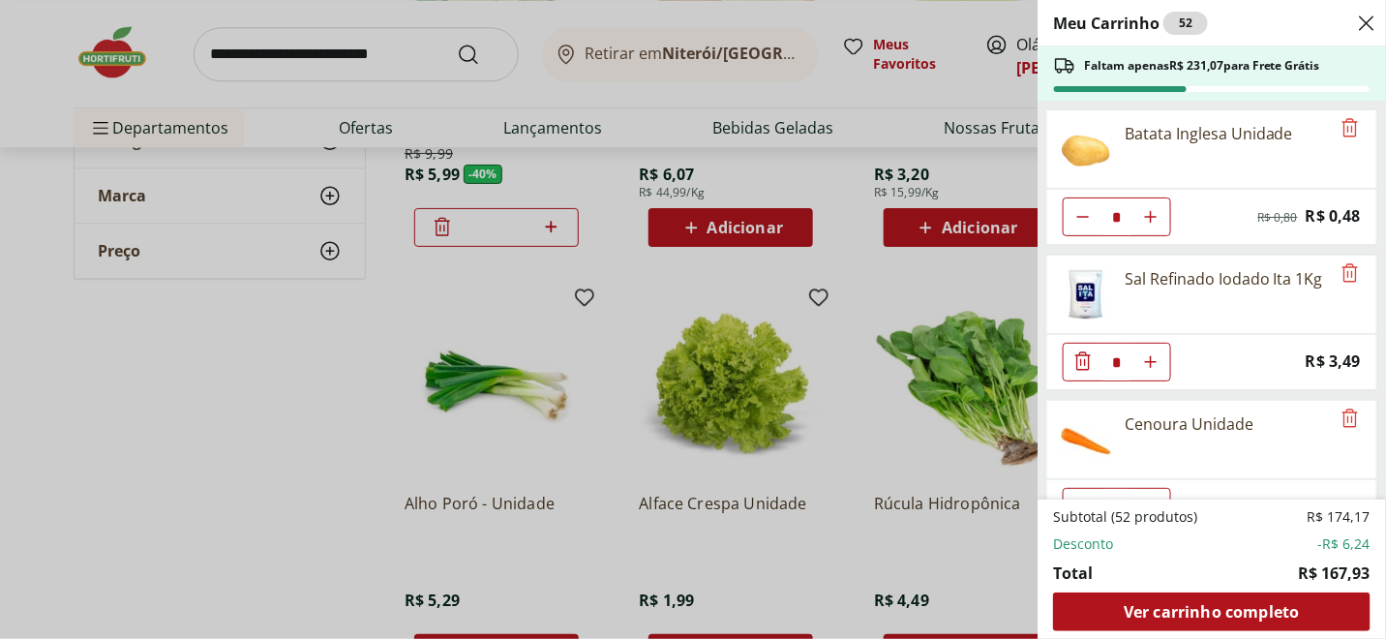
click at [1362, 24] on icon "Close" at bounding box center [1366, 23] width 23 height 23
